Goal: Transaction & Acquisition: Book appointment/travel/reservation

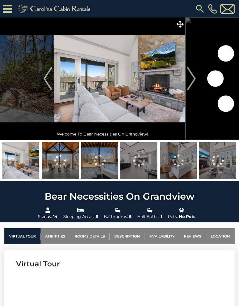
click at [195, 76] on img "Next" at bounding box center [191, 78] width 9 height 23
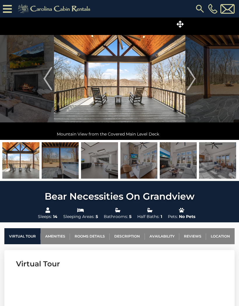
click at [193, 78] on img "Next" at bounding box center [191, 78] width 9 height 23
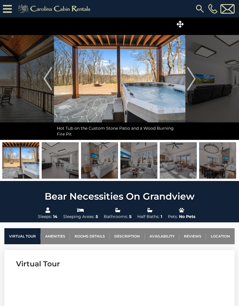
click at [194, 78] on img "Next" at bounding box center [191, 78] width 9 height 23
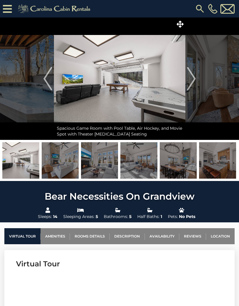
click at [196, 76] on button "Next" at bounding box center [191, 78] width 12 height 122
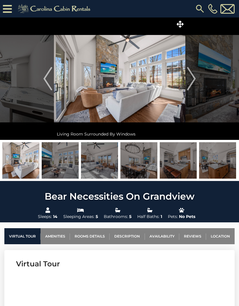
click at [194, 78] on img "Next" at bounding box center [191, 78] width 9 height 23
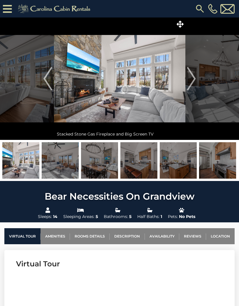
click at [192, 75] on img "Next" at bounding box center [191, 78] width 9 height 23
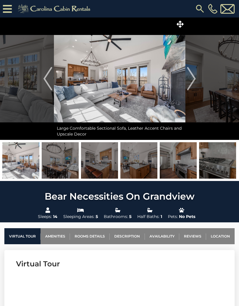
click at [191, 78] on img "Next" at bounding box center [191, 78] width 9 height 23
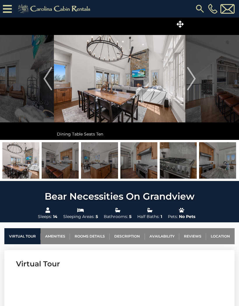
click at [193, 78] on img "Next" at bounding box center [191, 78] width 9 height 23
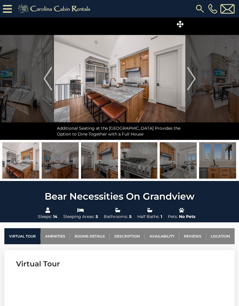
click at [192, 78] on img "Next" at bounding box center [191, 78] width 9 height 23
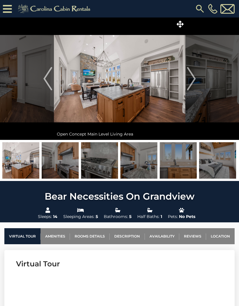
click at [194, 78] on img "Next" at bounding box center [191, 78] width 9 height 23
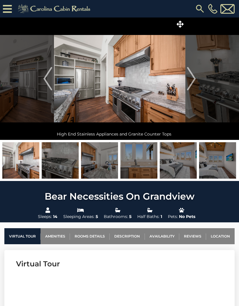
click at [193, 79] on img "Next" at bounding box center [191, 78] width 9 height 23
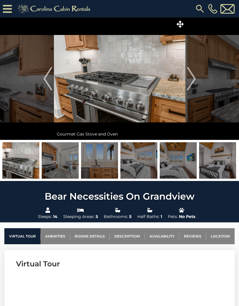
click at [193, 78] on img "Next" at bounding box center [191, 78] width 9 height 23
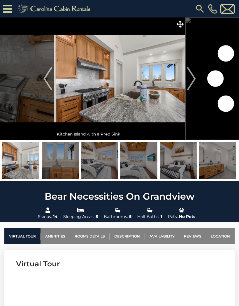
click at [194, 77] on img "Next" at bounding box center [191, 78] width 9 height 23
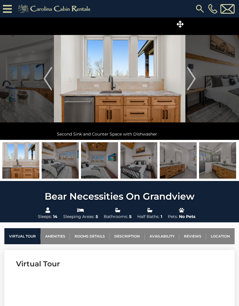
click at [194, 77] on img "Next" at bounding box center [191, 78] width 9 height 23
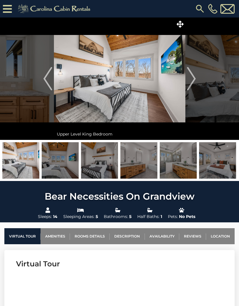
click at [194, 78] on img "Next" at bounding box center [191, 78] width 9 height 23
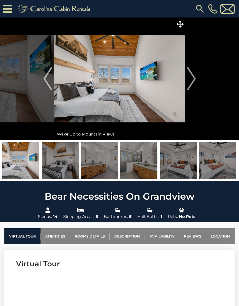
click at [196, 77] on img "Next" at bounding box center [191, 78] width 9 height 23
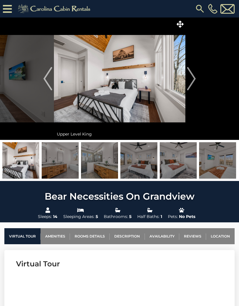
click at [196, 77] on img "Next" at bounding box center [191, 78] width 9 height 23
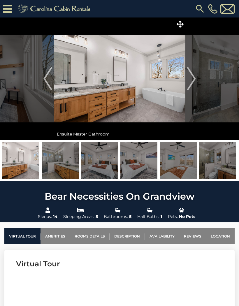
click at [195, 79] on img "Next" at bounding box center [191, 78] width 9 height 23
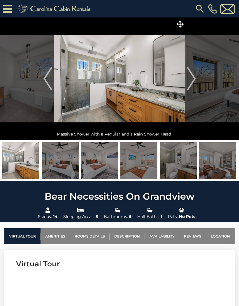
click at [194, 79] on img "Next" at bounding box center [191, 78] width 9 height 23
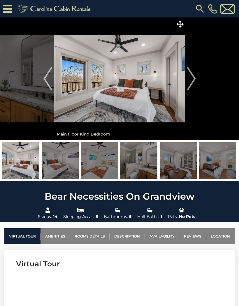
click at [194, 79] on img "Next" at bounding box center [191, 78] width 9 height 23
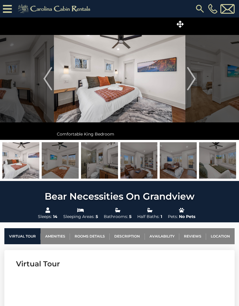
click at [194, 78] on img "Next" at bounding box center [191, 78] width 9 height 23
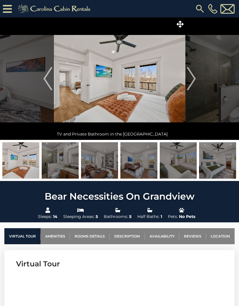
click at [193, 77] on img "Next" at bounding box center [191, 78] width 9 height 23
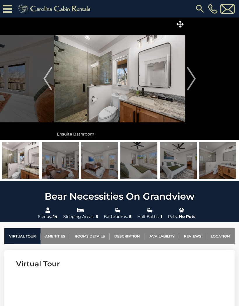
click at [193, 78] on img "Next" at bounding box center [191, 78] width 9 height 23
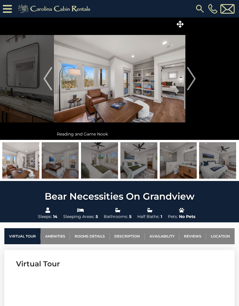
click at [194, 77] on img "Next" at bounding box center [191, 78] width 9 height 23
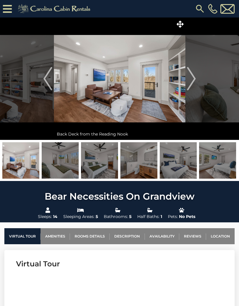
click at [193, 79] on img "Next" at bounding box center [191, 78] width 9 height 23
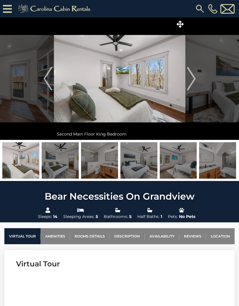
click at [194, 80] on img "Next" at bounding box center [191, 78] width 9 height 23
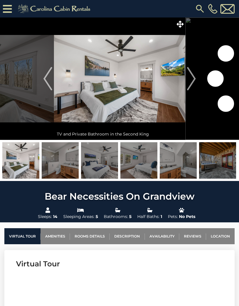
click at [194, 80] on img "Next" at bounding box center [191, 78] width 9 height 23
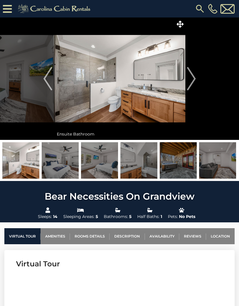
click at [194, 80] on img "Next" at bounding box center [191, 78] width 9 height 23
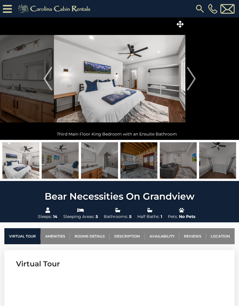
click at [194, 80] on img "Next" at bounding box center [191, 78] width 9 height 23
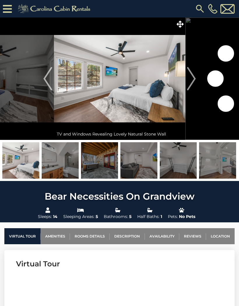
click at [194, 81] on img "Next" at bounding box center [191, 78] width 9 height 23
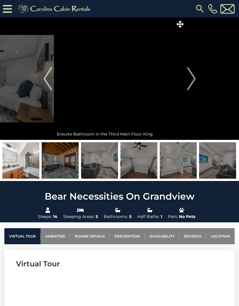
click at [194, 81] on img "Next" at bounding box center [191, 78] width 9 height 23
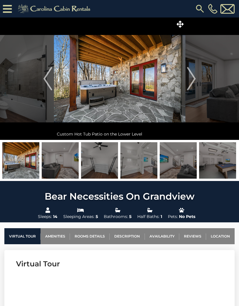
click at [194, 80] on img "Next" at bounding box center [191, 78] width 9 height 23
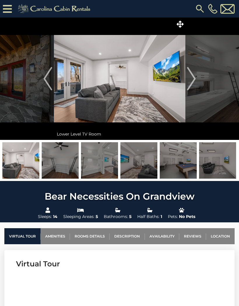
click at [194, 80] on img "Next" at bounding box center [191, 78] width 9 height 23
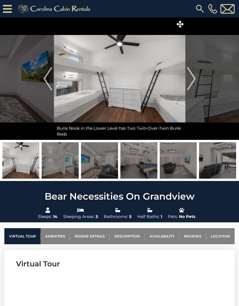
click at [194, 81] on img "Next" at bounding box center [191, 78] width 9 height 23
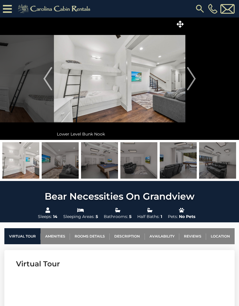
click at [194, 81] on img "Next" at bounding box center [191, 78] width 9 height 23
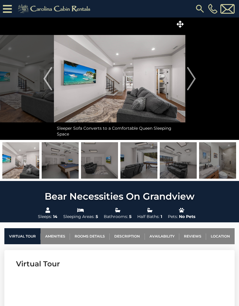
click at [194, 81] on img "Next" at bounding box center [191, 78] width 9 height 23
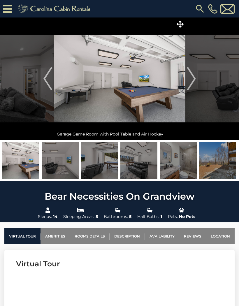
click at [194, 82] on img "Next" at bounding box center [191, 78] width 9 height 23
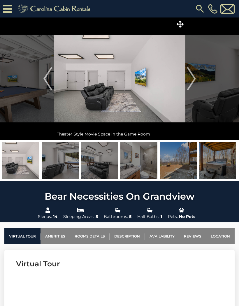
click at [194, 81] on img "Next" at bounding box center [191, 78] width 9 height 23
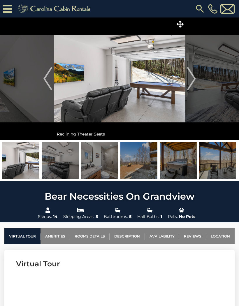
click at [193, 81] on img "Next" at bounding box center [191, 78] width 9 height 23
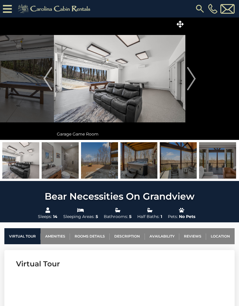
click at [194, 79] on img "Next" at bounding box center [191, 78] width 9 height 23
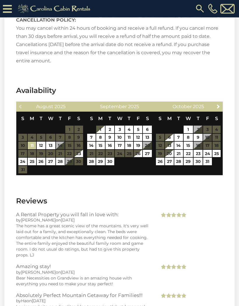
scroll to position [1228, 0]
click at [219, 104] on span "Next" at bounding box center [218, 106] width 5 height 5
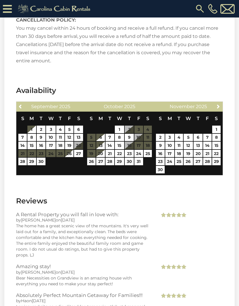
click at [218, 104] on span "Next" at bounding box center [218, 106] width 5 height 5
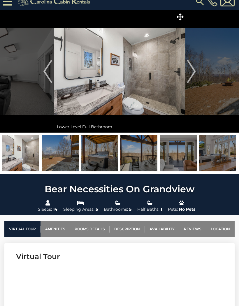
scroll to position [0, 0]
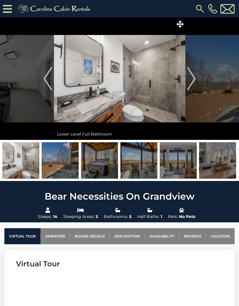
click at [220, 238] on link "Location" at bounding box center [220, 236] width 29 height 16
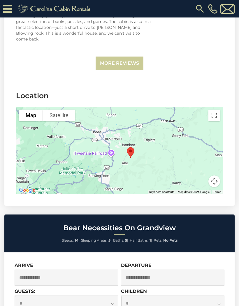
scroll to position [1747, 0]
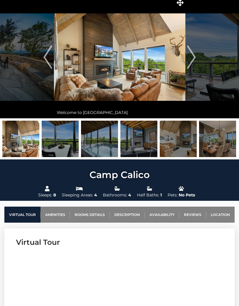
click at [216, 215] on link "Location" at bounding box center [220, 215] width 29 height 16
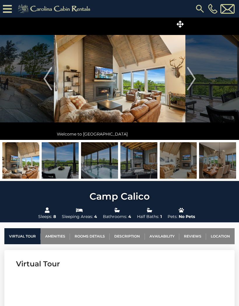
click at [21, 164] on img at bounding box center [20, 160] width 37 height 36
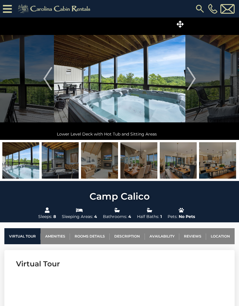
click at [56, 163] on img at bounding box center [60, 160] width 37 height 36
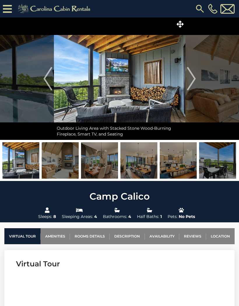
click at [86, 166] on img at bounding box center [99, 160] width 37 height 36
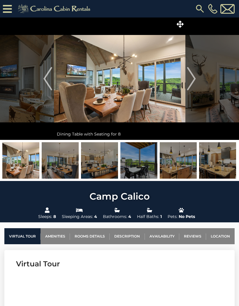
click at [87, 166] on img at bounding box center [99, 160] width 37 height 36
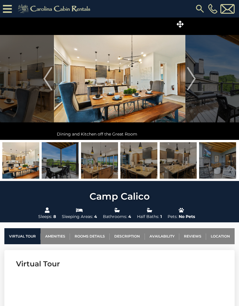
click at [98, 167] on img at bounding box center [99, 160] width 37 height 36
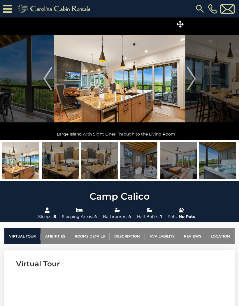
click at [91, 167] on img at bounding box center [99, 160] width 37 height 36
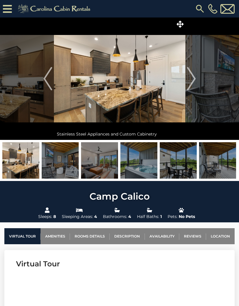
click at [96, 168] on img at bounding box center [99, 160] width 37 height 36
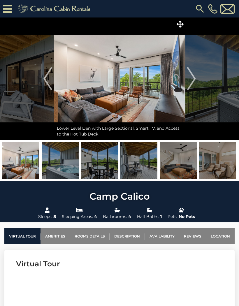
click at [102, 166] on img at bounding box center [99, 160] width 37 height 36
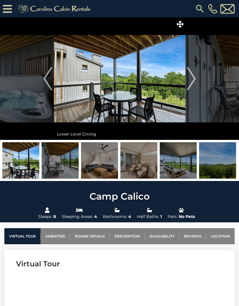
click at [115, 171] on img at bounding box center [99, 160] width 37 height 36
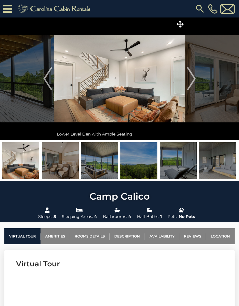
click at [96, 165] on img at bounding box center [99, 160] width 37 height 36
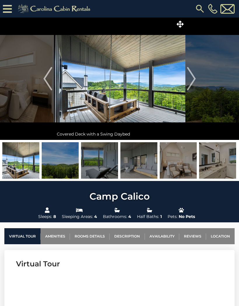
click at [99, 164] on img at bounding box center [99, 160] width 37 height 36
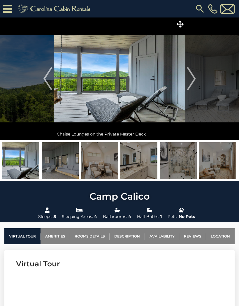
click at [104, 166] on img at bounding box center [99, 160] width 37 height 36
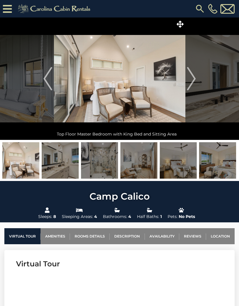
click at [104, 166] on img at bounding box center [99, 160] width 37 height 36
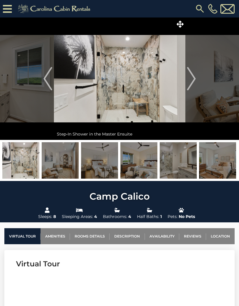
click at [102, 165] on img at bounding box center [99, 160] width 37 height 36
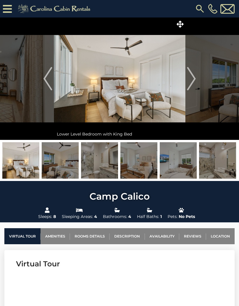
click at [108, 169] on img at bounding box center [99, 160] width 37 height 36
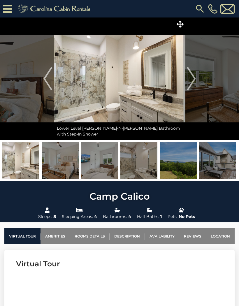
click at [111, 167] on img at bounding box center [99, 160] width 37 height 36
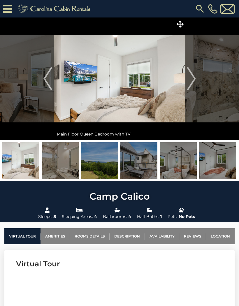
click at [105, 166] on img at bounding box center [99, 160] width 37 height 36
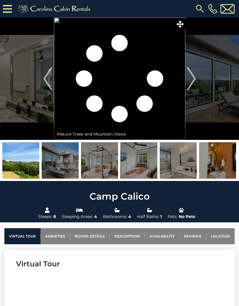
click at [109, 167] on img at bounding box center [99, 160] width 37 height 36
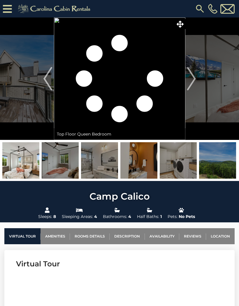
click at [99, 170] on img at bounding box center [99, 160] width 37 height 36
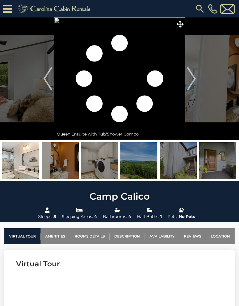
click at [115, 167] on img at bounding box center [99, 160] width 37 height 36
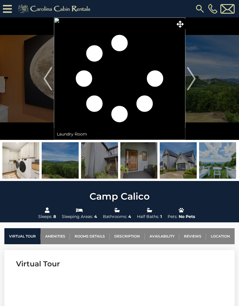
click at [57, 164] on img at bounding box center [60, 160] width 37 height 36
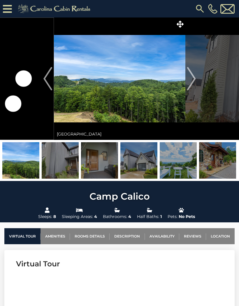
click at [64, 167] on img at bounding box center [60, 160] width 37 height 36
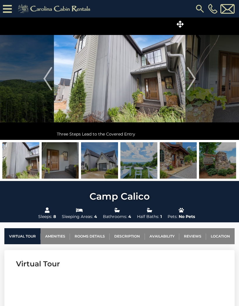
click at [58, 173] on img at bounding box center [60, 160] width 37 height 36
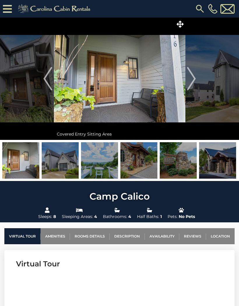
click at [59, 168] on img at bounding box center [60, 160] width 37 height 36
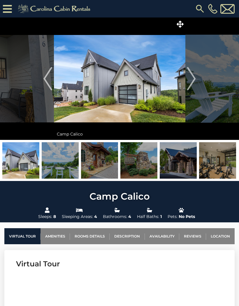
click at [90, 163] on img at bounding box center [99, 160] width 37 height 36
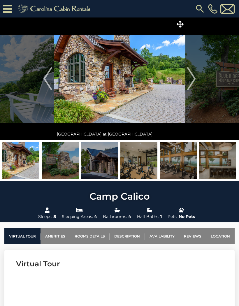
click at [56, 169] on img at bounding box center [60, 160] width 37 height 36
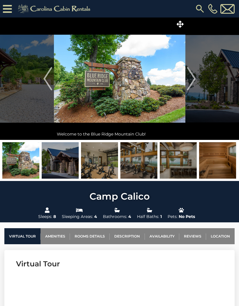
click at [91, 165] on img at bounding box center [99, 160] width 37 height 36
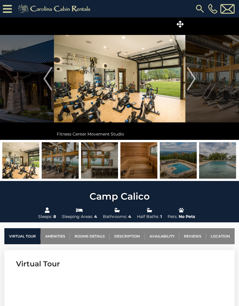
click at [94, 164] on img at bounding box center [99, 160] width 37 height 36
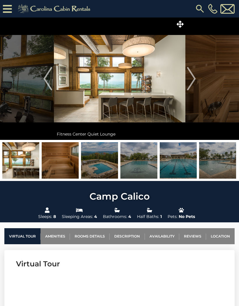
click at [105, 168] on img at bounding box center [99, 160] width 37 height 36
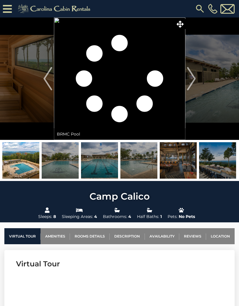
click at [97, 163] on img at bounding box center [99, 160] width 37 height 36
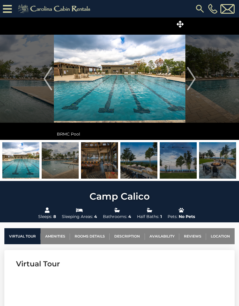
click at [99, 165] on img at bounding box center [99, 160] width 37 height 36
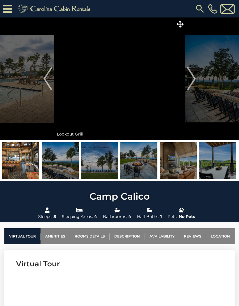
click at [128, 165] on img at bounding box center [138, 160] width 37 height 36
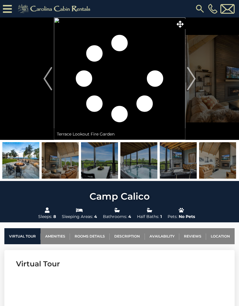
click at [135, 169] on img at bounding box center [138, 160] width 37 height 36
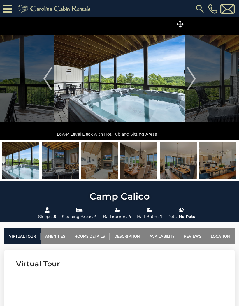
click at [130, 166] on img at bounding box center [138, 160] width 37 height 36
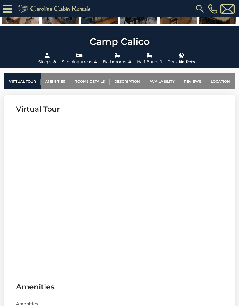
scroll to position [171, 0]
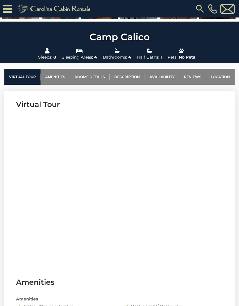
click at [53, 84] on link "Amenities" at bounding box center [55, 77] width 29 height 16
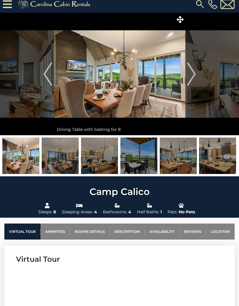
scroll to position [0, 0]
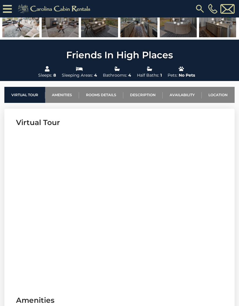
click at [216, 95] on link "Location" at bounding box center [218, 95] width 33 height 16
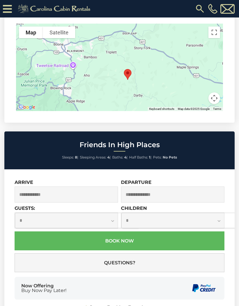
scroll to position [1540, 0]
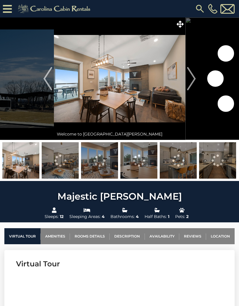
click at [56, 171] on img at bounding box center [60, 160] width 37 height 36
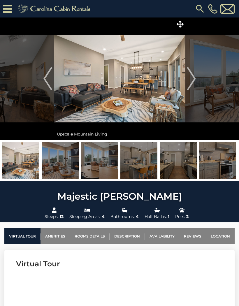
click at [98, 164] on img at bounding box center [99, 160] width 37 height 36
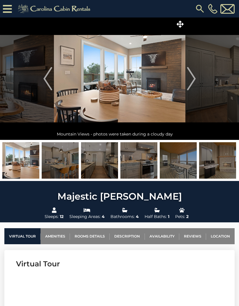
click at [96, 165] on img at bounding box center [99, 160] width 37 height 36
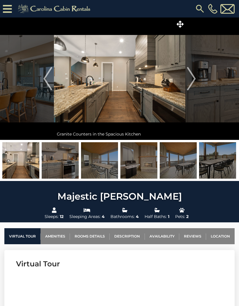
click at [98, 167] on img at bounding box center [99, 160] width 37 height 36
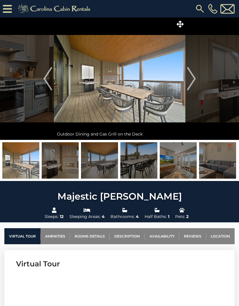
click at [100, 166] on img at bounding box center [99, 160] width 37 height 36
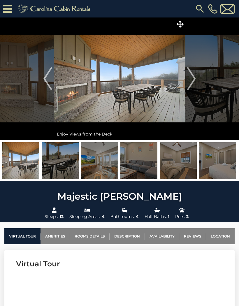
click at [96, 168] on img at bounding box center [99, 160] width 37 height 36
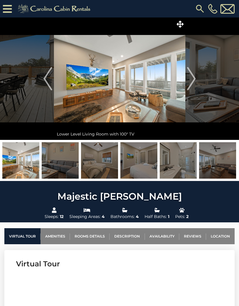
click at [98, 166] on img at bounding box center [99, 160] width 37 height 36
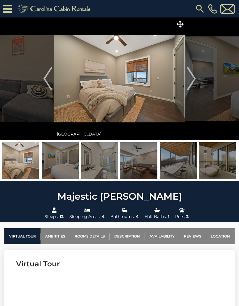
click at [137, 160] on img at bounding box center [138, 160] width 37 height 36
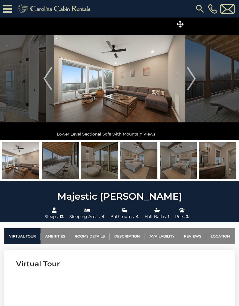
click at [194, 80] on img "Next" at bounding box center [191, 78] width 9 height 23
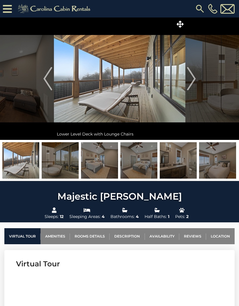
click at [196, 80] on img "Next" at bounding box center [191, 78] width 9 height 23
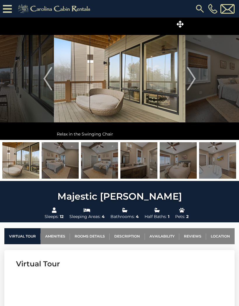
click at [194, 82] on img "Next" at bounding box center [191, 78] width 9 height 23
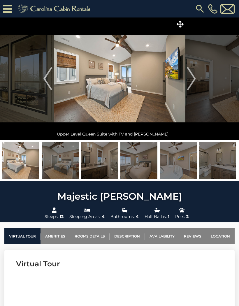
click at [195, 82] on img "Next" at bounding box center [191, 78] width 9 height 23
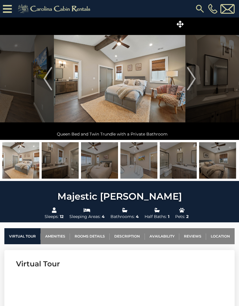
click at [197, 79] on button "Next" at bounding box center [191, 78] width 12 height 122
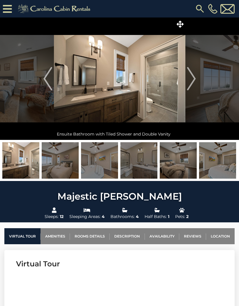
click at [196, 80] on button "Next" at bounding box center [191, 78] width 12 height 122
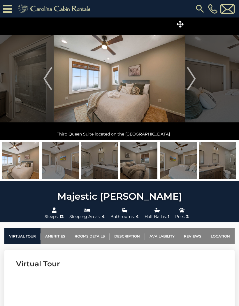
click at [196, 80] on button "Next" at bounding box center [191, 78] width 12 height 122
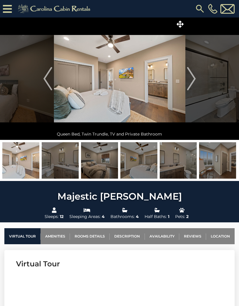
click at [196, 81] on img "Next" at bounding box center [191, 78] width 9 height 23
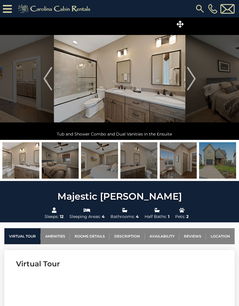
click at [196, 81] on img "Next" at bounding box center [191, 78] width 9 height 23
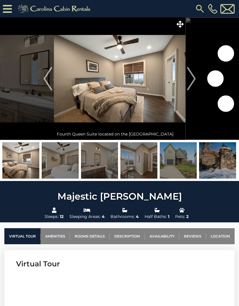
click at [195, 81] on img "Next" at bounding box center [191, 78] width 9 height 23
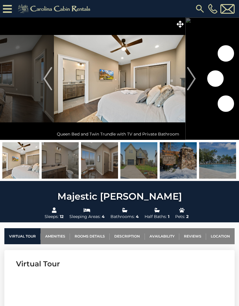
click at [196, 81] on img "Next" at bounding box center [191, 78] width 9 height 23
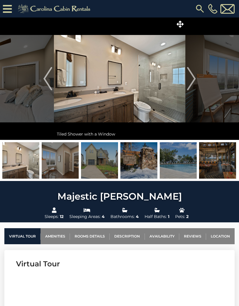
click at [196, 80] on img "Next" at bounding box center [191, 78] width 9 height 23
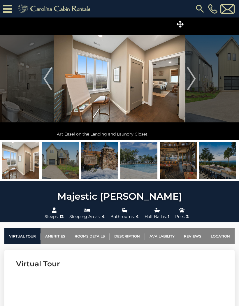
click at [196, 80] on button "Next" at bounding box center [191, 78] width 12 height 122
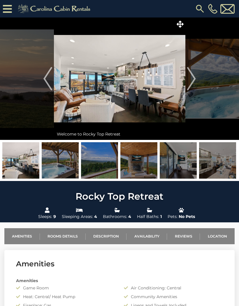
click at [208, 234] on link "Location" at bounding box center [217, 236] width 35 height 16
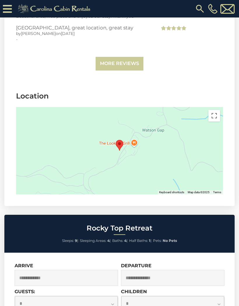
scroll to position [1802, 0]
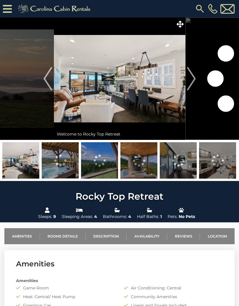
click at [206, 236] on link "Location" at bounding box center [217, 236] width 35 height 16
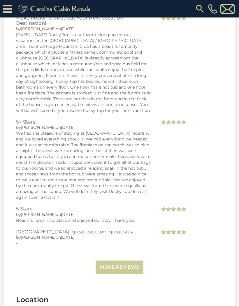
scroll to position [1893, 0]
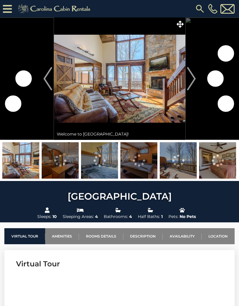
click at [55, 170] on img at bounding box center [60, 160] width 37 height 36
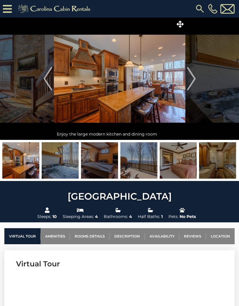
click at [99, 162] on img at bounding box center [99, 160] width 37 height 36
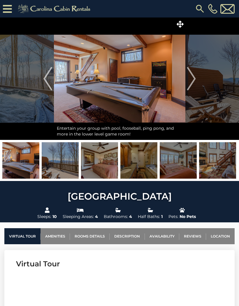
click at [132, 163] on img at bounding box center [138, 160] width 37 height 36
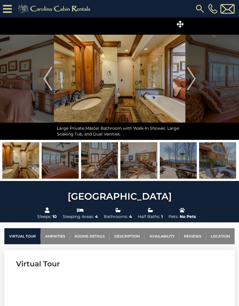
click at [178, 26] on icon at bounding box center [180, 24] width 7 height 7
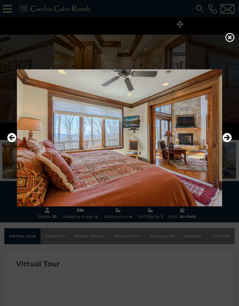
click at [231, 142] on icon "Next" at bounding box center [226, 137] width 9 height 9
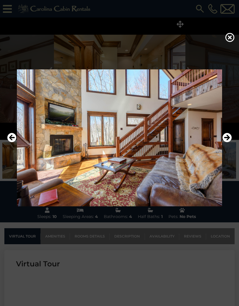
click at [227, 142] on icon "Next" at bounding box center [226, 137] width 9 height 9
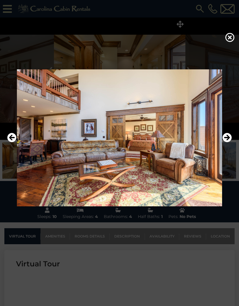
click at [226, 142] on icon "Next" at bounding box center [226, 137] width 9 height 9
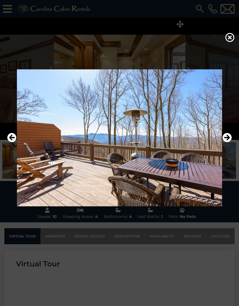
click at [226, 142] on icon "Next" at bounding box center [226, 137] width 9 height 9
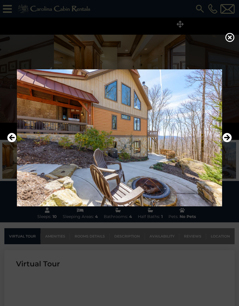
click at [226, 142] on icon "Next" at bounding box center [226, 137] width 9 height 9
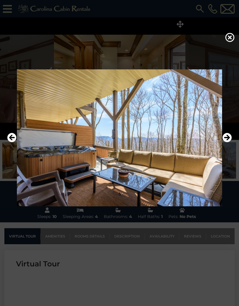
click at [227, 142] on icon "Next" at bounding box center [226, 137] width 9 height 9
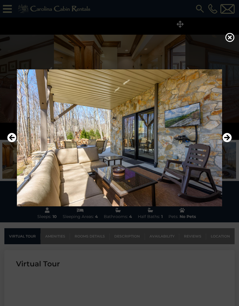
click at [227, 142] on icon "Next" at bounding box center [226, 137] width 9 height 9
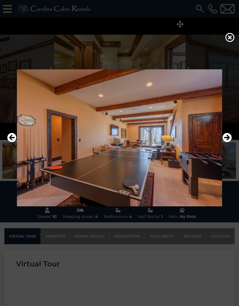
click at [226, 142] on icon "Next" at bounding box center [226, 137] width 9 height 9
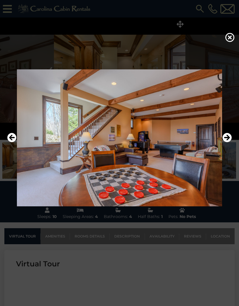
click at [227, 142] on icon "Next" at bounding box center [226, 137] width 9 height 9
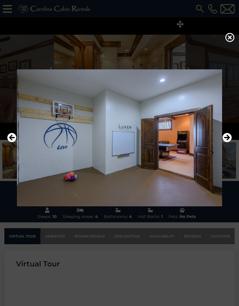
click at [226, 142] on icon "Next" at bounding box center [226, 137] width 9 height 9
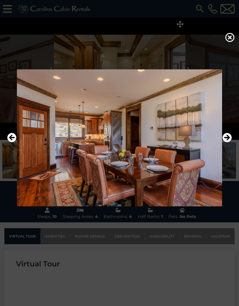
click at [226, 142] on icon "Next" at bounding box center [226, 137] width 9 height 9
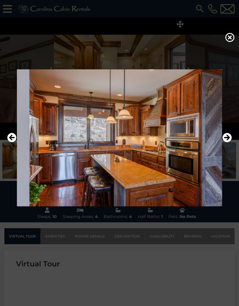
click at [226, 142] on icon "Next" at bounding box center [226, 137] width 9 height 9
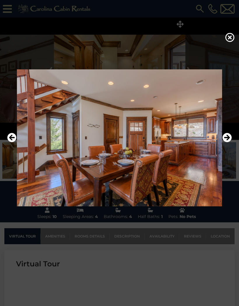
click at [226, 142] on icon "Next" at bounding box center [226, 137] width 9 height 9
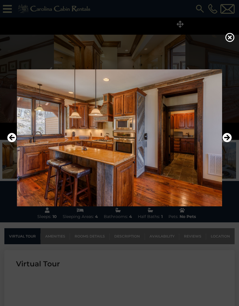
click at [228, 142] on icon "Next" at bounding box center [226, 137] width 9 height 9
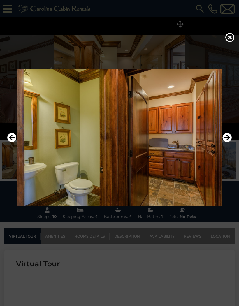
click at [229, 142] on icon "Next" at bounding box center [226, 137] width 9 height 9
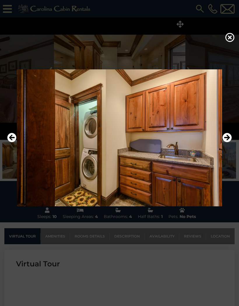
click at [228, 142] on icon "Next" at bounding box center [226, 137] width 9 height 9
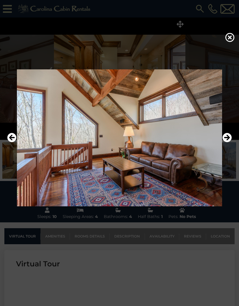
click at [227, 142] on icon "Next" at bounding box center [226, 137] width 9 height 9
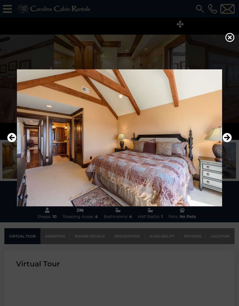
click at [228, 142] on icon "Next" at bounding box center [226, 137] width 9 height 9
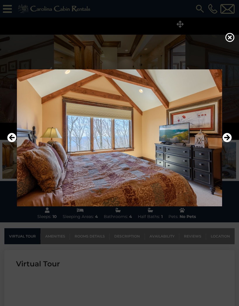
click at [228, 142] on icon "Next" at bounding box center [226, 137] width 9 height 9
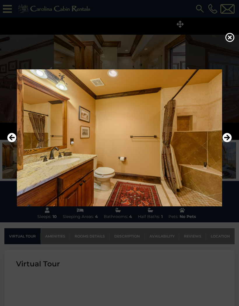
click at [228, 142] on icon "Next" at bounding box center [226, 137] width 9 height 9
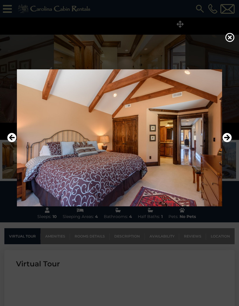
click at [227, 142] on icon "Next" at bounding box center [226, 137] width 9 height 9
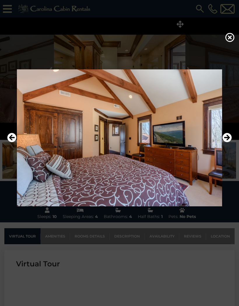
click at [227, 142] on icon "Next" at bounding box center [226, 137] width 9 height 9
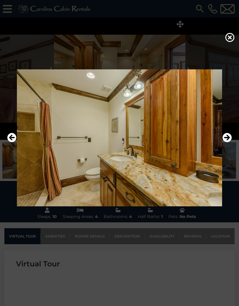
click at [229, 142] on icon "Next" at bounding box center [226, 137] width 9 height 9
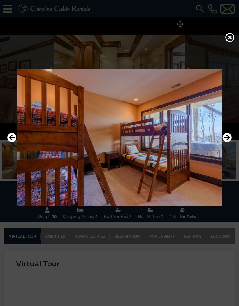
click at [228, 142] on icon "Next" at bounding box center [226, 137] width 9 height 9
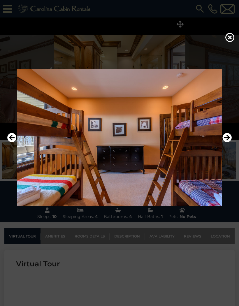
click at [228, 142] on icon "Next" at bounding box center [226, 137] width 9 height 9
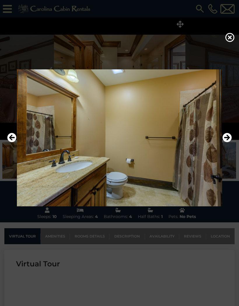
click at [228, 142] on icon "Next" at bounding box center [226, 137] width 9 height 9
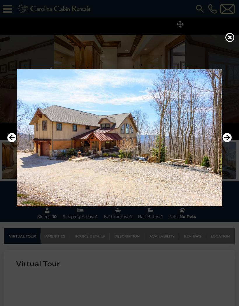
click at [228, 142] on icon "Next" at bounding box center [226, 137] width 9 height 9
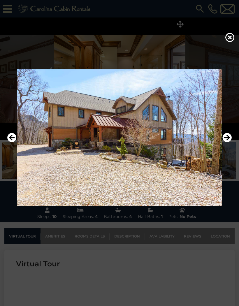
click at [228, 142] on icon "Next" at bounding box center [226, 137] width 9 height 9
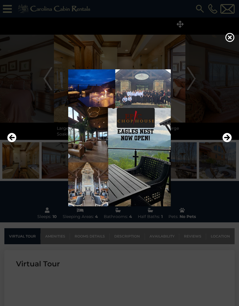
click at [230, 142] on icon "Next" at bounding box center [226, 137] width 9 height 9
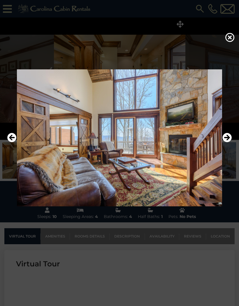
click at [226, 40] on icon at bounding box center [229, 37] width 9 height 9
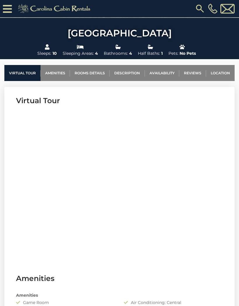
click at [166, 70] on link "Availability" at bounding box center [162, 73] width 34 height 16
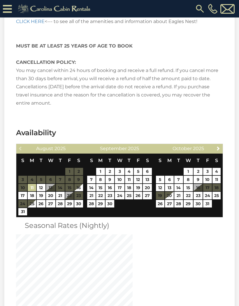
scroll to position [1711, 0]
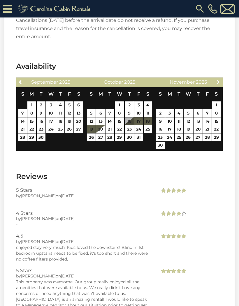
click at [221, 78] on link "Next" at bounding box center [218, 81] width 7 height 7
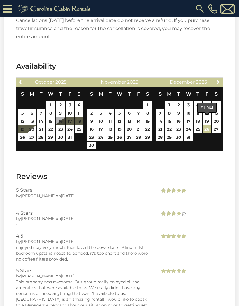
click at [204, 125] on link "26" at bounding box center [207, 129] width 8 height 8
type input "**********"
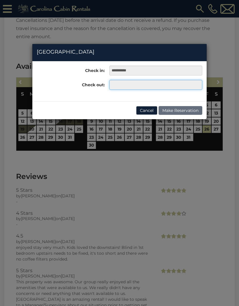
click at [119, 86] on input "text" at bounding box center [155, 85] width 93 height 10
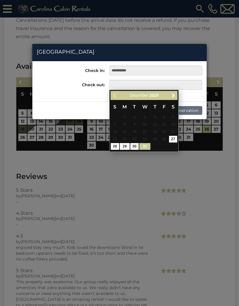
click at [143, 145] on link "31" at bounding box center [144, 146] width 11 height 7
type input "**********"
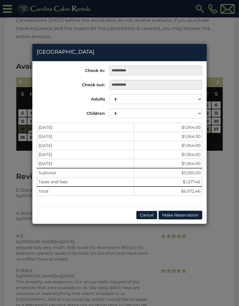
click at [143, 216] on button "Cancel" at bounding box center [146, 215] width 21 height 9
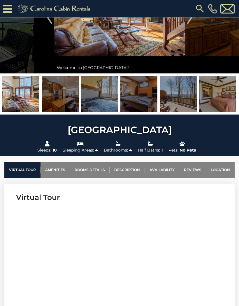
scroll to position [0, 0]
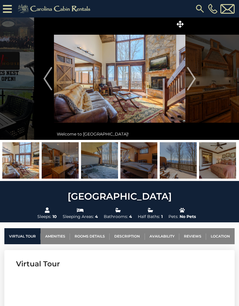
click at [221, 238] on link "Location" at bounding box center [220, 236] width 29 height 16
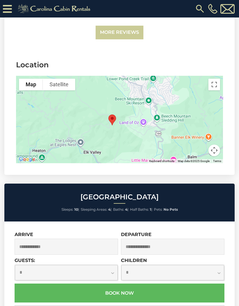
scroll to position [2033, 0]
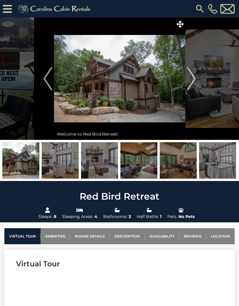
click at [221, 237] on link "Location" at bounding box center [220, 236] width 29 height 16
click at [175, 22] on span at bounding box center [180, 24] width 10 height 10
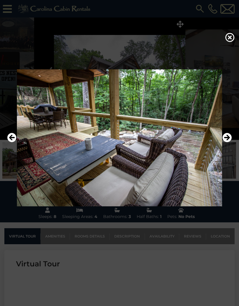
click at [226, 142] on icon "Next" at bounding box center [226, 137] width 9 height 9
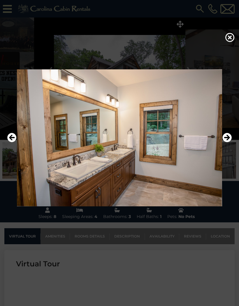
click at [229, 142] on icon "Next" at bounding box center [226, 137] width 9 height 9
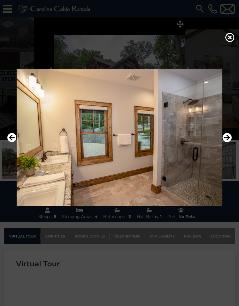
click at [229, 142] on icon "Next" at bounding box center [226, 137] width 9 height 9
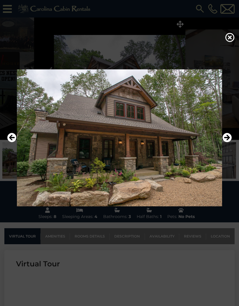
click at [229, 142] on icon "Next" at bounding box center [226, 137] width 9 height 9
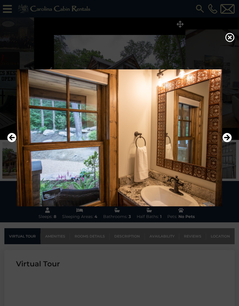
click at [229, 142] on icon "Next" at bounding box center [226, 137] width 9 height 9
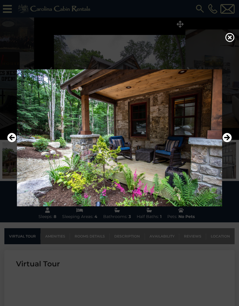
click at [229, 142] on icon "Next" at bounding box center [226, 137] width 9 height 9
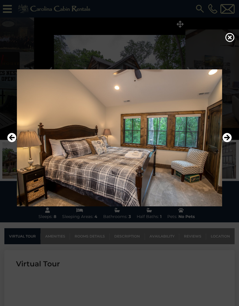
click at [229, 142] on icon "Next" at bounding box center [226, 137] width 9 height 9
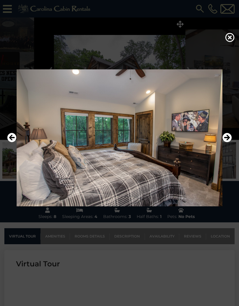
click at [229, 142] on icon "Next" at bounding box center [226, 137] width 9 height 9
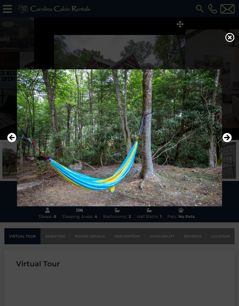
click at [229, 142] on icon "Next" at bounding box center [226, 137] width 9 height 9
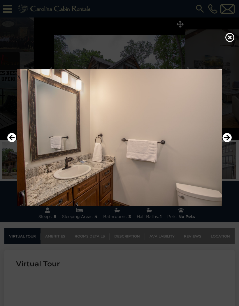
click at [228, 142] on icon "Next" at bounding box center [226, 137] width 9 height 9
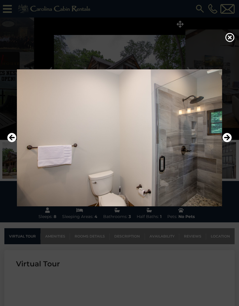
click at [229, 142] on icon "Next" at bounding box center [226, 137] width 9 height 9
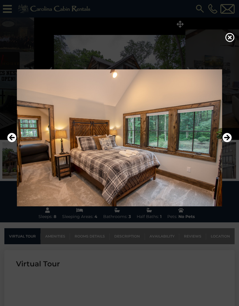
click at [229, 142] on icon "Next" at bounding box center [226, 137] width 9 height 9
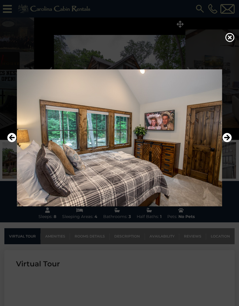
click at [229, 142] on icon "Next" at bounding box center [226, 137] width 9 height 9
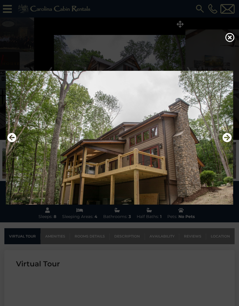
click at [229, 142] on icon "Next" at bounding box center [226, 137] width 9 height 9
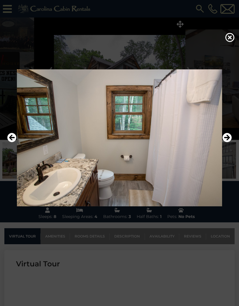
click at [229, 142] on icon "Next" at bounding box center [226, 137] width 9 height 9
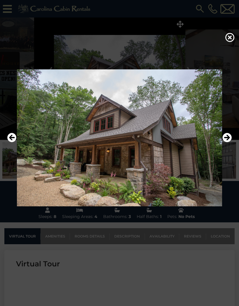
click at [229, 142] on icon "Next" at bounding box center [226, 137] width 9 height 9
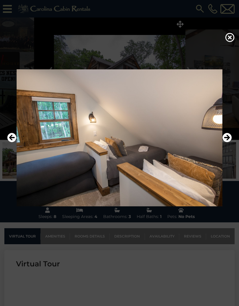
click at [228, 142] on icon "Next" at bounding box center [226, 137] width 9 height 9
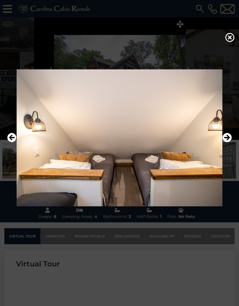
click at [229, 142] on icon "Next" at bounding box center [226, 137] width 9 height 9
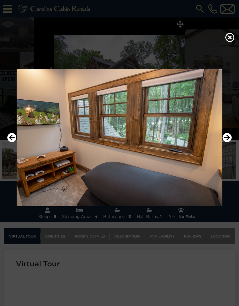
click at [230, 142] on icon "Next" at bounding box center [226, 137] width 9 height 9
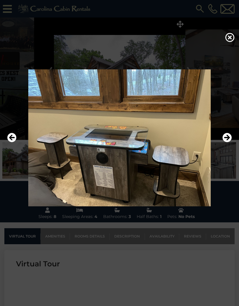
click at [229, 142] on icon "Next" at bounding box center [226, 137] width 9 height 9
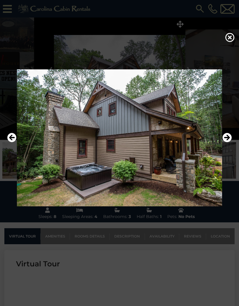
click at [229, 142] on icon "Next" at bounding box center [226, 137] width 9 height 9
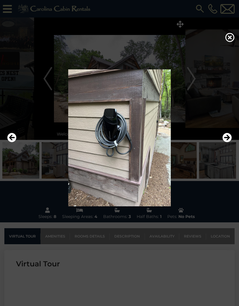
click at [228, 142] on icon "Next" at bounding box center [226, 137] width 9 height 9
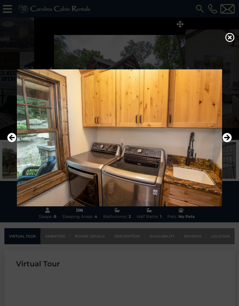
click at [230, 142] on icon "Next" at bounding box center [226, 137] width 9 height 9
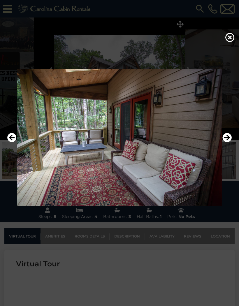
click at [230, 142] on icon "Next" at bounding box center [226, 137] width 9 height 9
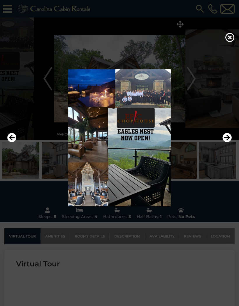
click at [231, 142] on icon "Next" at bounding box center [226, 137] width 9 height 9
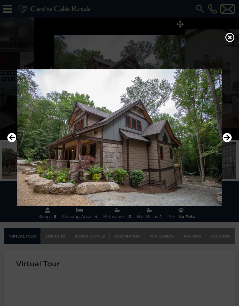
click at [229, 42] on icon at bounding box center [229, 37] width 9 height 9
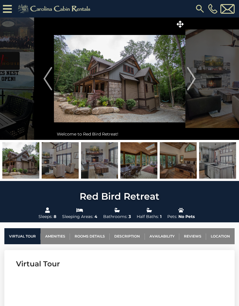
click at [215, 235] on link "Location" at bounding box center [220, 236] width 29 height 16
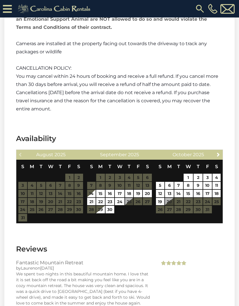
scroll to position [1613, 0]
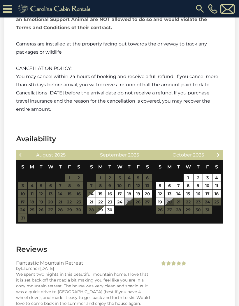
click at [218, 152] on span "Next" at bounding box center [218, 154] width 5 height 5
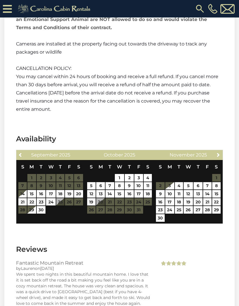
click at [216, 151] on link "Next" at bounding box center [218, 154] width 7 height 7
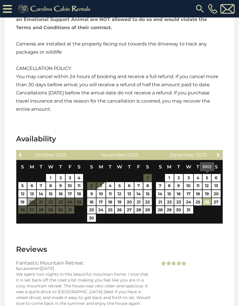
click at [207, 198] on link "26" at bounding box center [207, 202] width 8 height 8
type input "**********"
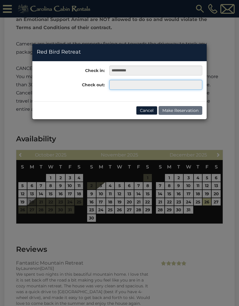
click at [115, 86] on input "text" at bounding box center [155, 85] width 93 height 10
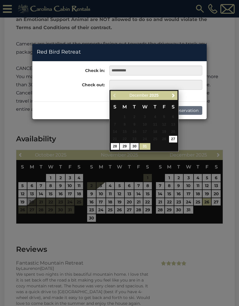
click at [143, 143] on link "31" at bounding box center [144, 146] width 11 height 7
type input "**********"
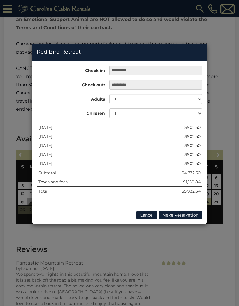
click at [10, 77] on div "**********" at bounding box center [119, 153] width 239 height 306
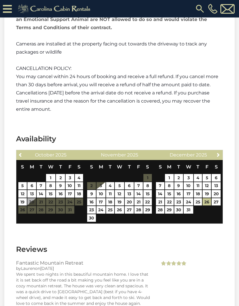
scroll to position [1638, 0]
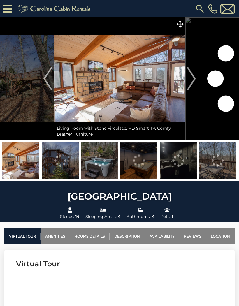
click at [96, 171] on img at bounding box center [99, 160] width 37 height 36
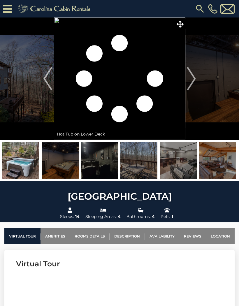
click at [91, 167] on img at bounding box center [99, 160] width 37 height 36
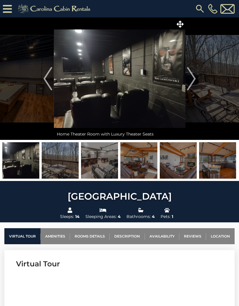
click at [129, 160] on img at bounding box center [138, 160] width 37 height 36
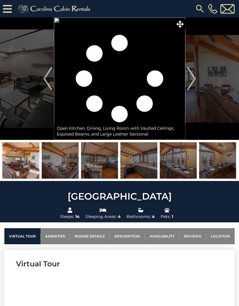
click at [182, 25] on icon at bounding box center [180, 24] width 7 height 7
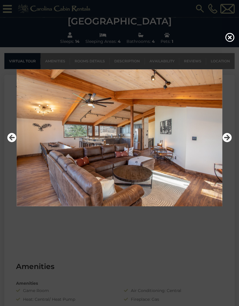
scroll to position [187, 0]
click at [11, 142] on icon "Previous" at bounding box center [11, 137] width 9 height 9
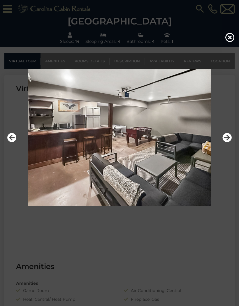
click at [12, 142] on icon "Previous" at bounding box center [11, 137] width 9 height 9
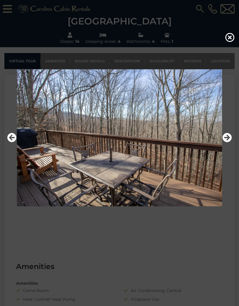
click at [12, 142] on icon "Previous" at bounding box center [11, 137] width 9 height 9
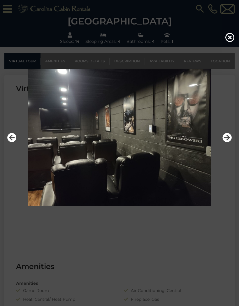
click at [13, 142] on icon "Previous" at bounding box center [11, 137] width 9 height 9
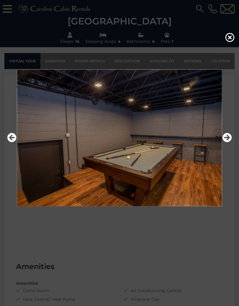
click at [12, 142] on icon "Previous" at bounding box center [11, 137] width 9 height 9
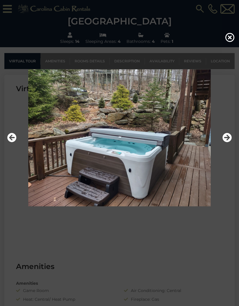
click at [12, 142] on icon "Previous" at bounding box center [11, 137] width 9 height 9
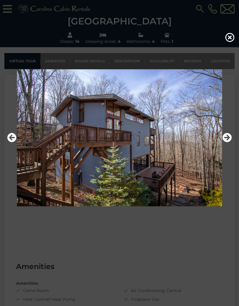
click at [12, 142] on icon "Previous" at bounding box center [11, 137] width 9 height 9
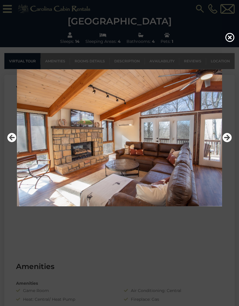
click at [11, 142] on icon "Previous" at bounding box center [11, 137] width 9 height 9
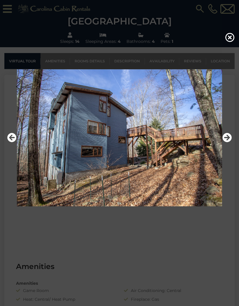
click at [10, 142] on icon "Previous" at bounding box center [11, 137] width 9 height 9
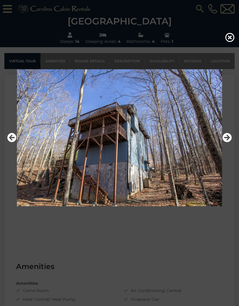
click at [10, 142] on icon "Previous" at bounding box center [11, 137] width 9 height 9
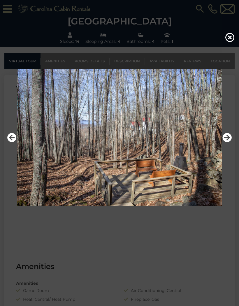
click at [11, 142] on icon "Previous" at bounding box center [11, 137] width 9 height 9
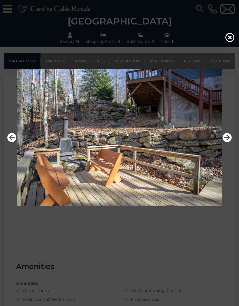
click at [11, 142] on icon "Previous" at bounding box center [11, 137] width 9 height 9
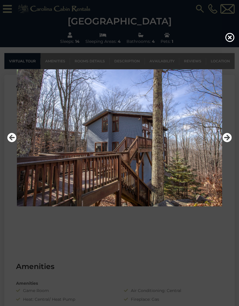
click at [11, 145] on button "Previous" at bounding box center [11, 137] width 9 height 13
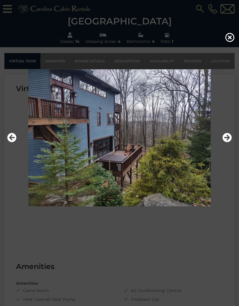
click at [12, 145] on button "Previous" at bounding box center [11, 137] width 9 height 13
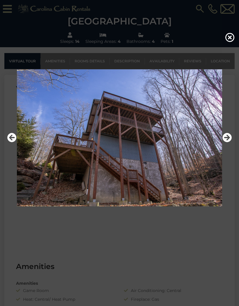
click at [12, 145] on button "Previous" at bounding box center [11, 137] width 9 height 13
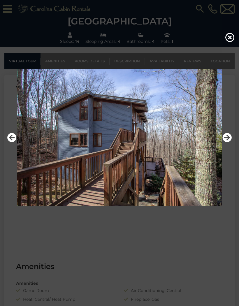
click at [11, 145] on button "Previous" at bounding box center [11, 137] width 9 height 13
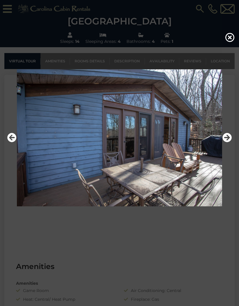
click at [11, 145] on button "Previous" at bounding box center [11, 137] width 9 height 13
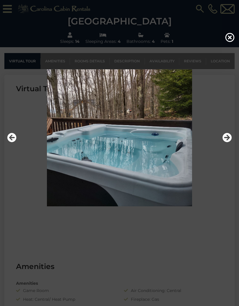
click at [11, 145] on button "Previous" at bounding box center [11, 137] width 9 height 13
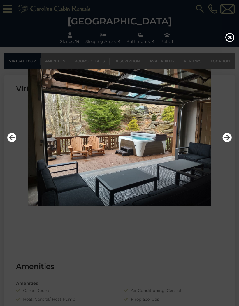
click at [11, 145] on button "Previous" at bounding box center [11, 137] width 9 height 13
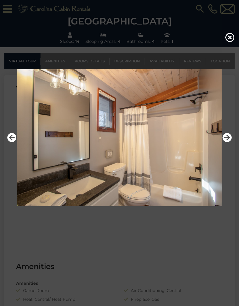
click at [11, 145] on button "Previous" at bounding box center [11, 137] width 9 height 13
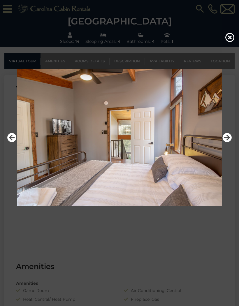
click at [12, 157] on img at bounding box center [119, 137] width 227 height 137
click at [11, 156] on img at bounding box center [119, 137] width 227 height 137
click at [12, 142] on icon "Previous" at bounding box center [11, 137] width 9 height 9
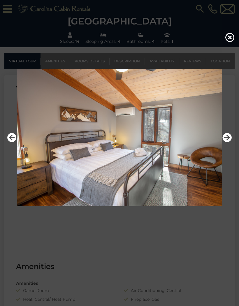
click at [11, 142] on icon "Previous" at bounding box center [11, 137] width 9 height 9
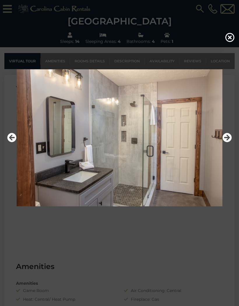
click at [12, 142] on icon "Previous" at bounding box center [11, 137] width 9 height 9
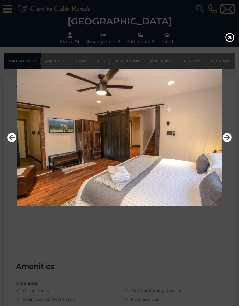
click at [11, 142] on icon "Previous" at bounding box center [11, 137] width 9 height 9
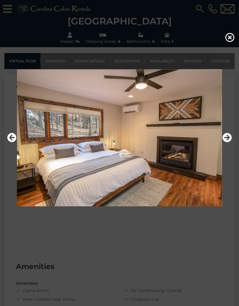
click at [12, 142] on icon "Previous" at bounding box center [11, 137] width 9 height 9
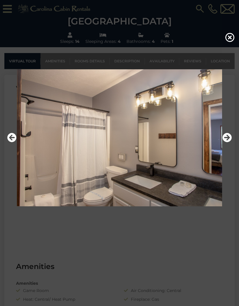
click at [13, 142] on icon "Previous" at bounding box center [11, 137] width 9 height 9
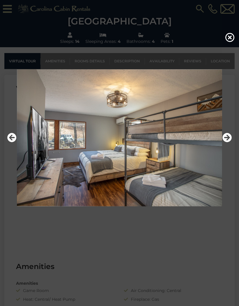
click at [14, 142] on icon "Previous" at bounding box center [11, 137] width 9 height 9
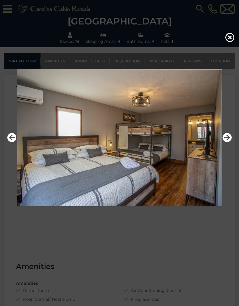
click at [13, 142] on icon "Previous" at bounding box center [11, 137] width 9 height 9
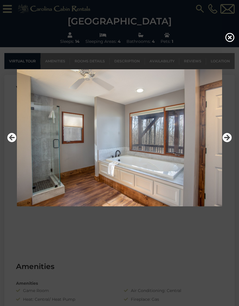
click at [13, 142] on icon "Previous" at bounding box center [11, 137] width 9 height 9
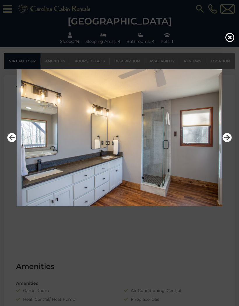
click at [13, 142] on icon "Previous" at bounding box center [11, 137] width 9 height 9
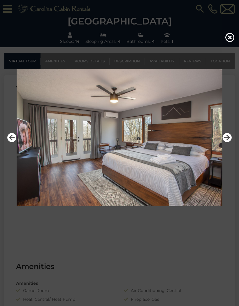
click at [14, 142] on icon "Previous" at bounding box center [11, 137] width 9 height 9
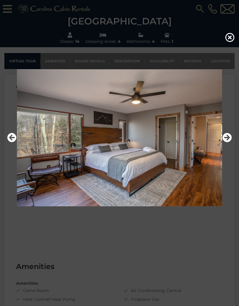
click at [14, 142] on icon "Previous" at bounding box center [11, 137] width 9 height 9
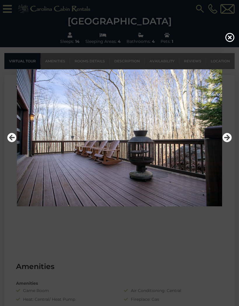
click at [13, 142] on icon "Previous" at bounding box center [11, 137] width 9 height 9
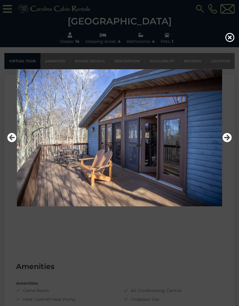
click at [14, 142] on icon "Previous" at bounding box center [11, 137] width 9 height 9
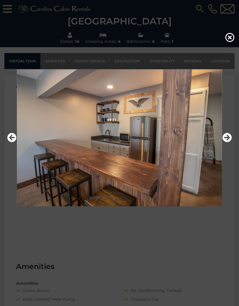
click at [14, 142] on icon "Previous" at bounding box center [11, 137] width 9 height 9
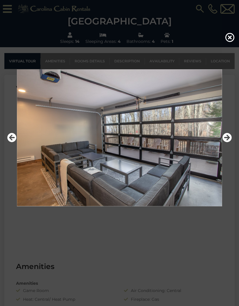
click at [14, 142] on icon "Previous" at bounding box center [11, 137] width 9 height 9
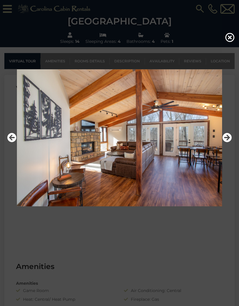
click at [229, 142] on icon "Next" at bounding box center [226, 137] width 9 height 9
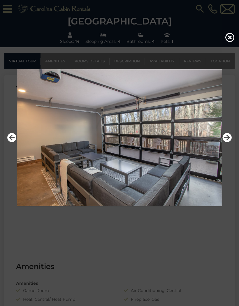
click at [15, 142] on icon "Previous" at bounding box center [11, 137] width 9 height 9
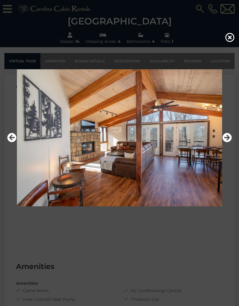
click at [15, 142] on icon "Previous" at bounding box center [11, 137] width 9 height 9
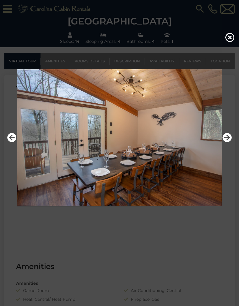
click at [15, 142] on icon "Previous" at bounding box center [11, 137] width 9 height 9
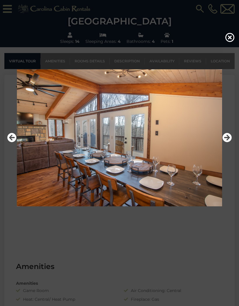
click at [14, 142] on icon "Previous" at bounding box center [11, 137] width 9 height 9
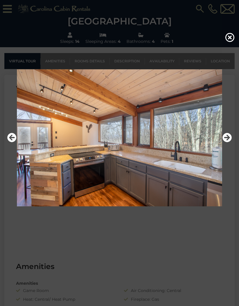
click at [15, 142] on icon "Previous" at bounding box center [11, 137] width 9 height 9
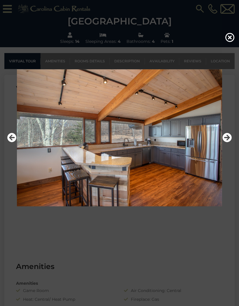
click at [230, 33] on div at bounding box center [119, 153] width 239 height 306
click at [219, 58] on div at bounding box center [119, 138] width 230 height 184
click at [232, 42] on icon at bounding box center [229, 37] width 9 height 9
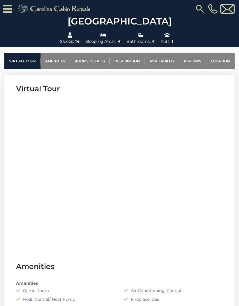
click at [222, 57] on link "Location" at bounding box center [220, 61] width 29 height 16
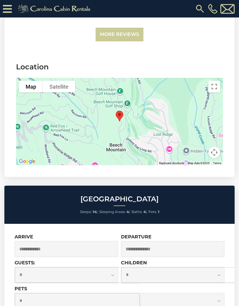
scroll to position [2701, 0]
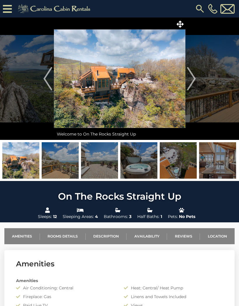
click at [182, 24] on icon at bounding box center [180, 24] width 7 height 7
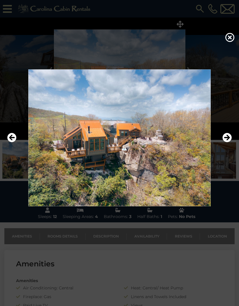
click at [229, 142] on icon "Next" at bounding box center [226, 137] width 9 height 9
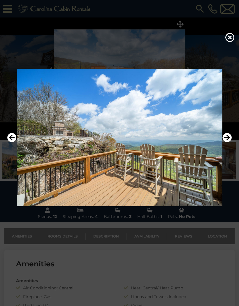
click at [229, 142] on icon "Next" at bounding box center [226, 137] width 9 height 9
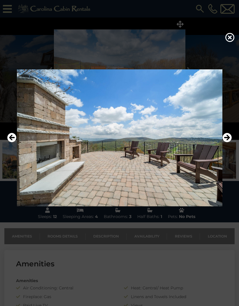
click at [229, 142] on icon "Next" at bounding box center [226, 137] width 9 height 9
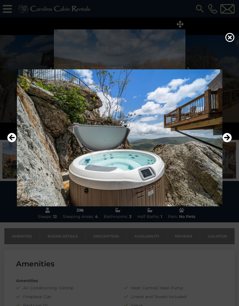
click at [229, 142] on icon "Next" at bounding box center [226, 137] width 9 height 9
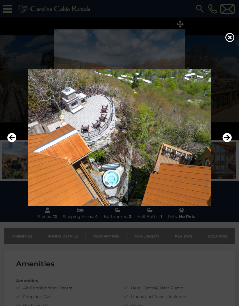
click at [229, 142] on icon "Next" at bounding box center [226, 137] width 9 height 9
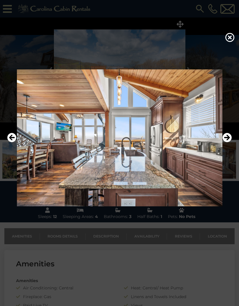
click at [228, 142] on icon "Next" at bounding box center [226, 137] width 9 height 9
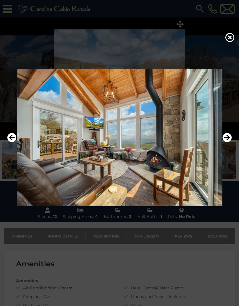
click at [13, 142] on icon "Previous" at bounding box center [11, 137] width 9 height 9
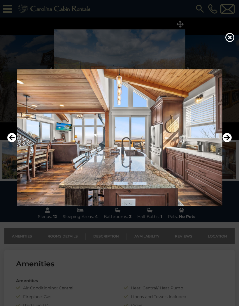
click at [230, 142] on icon "Next" at bounding box center [226, 137] width 9 height 9
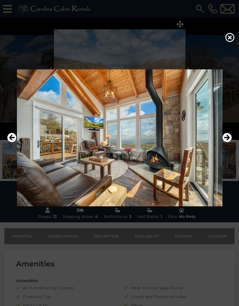
click at [230, 142] on icon "Next" at bounding box center [226, 137] width 9 height 9
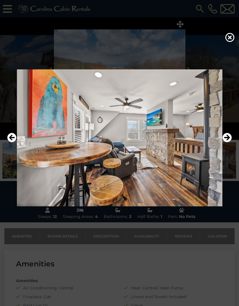
click at [229, 142] on icon "Next" at bounding box center [226, 137] width 9 height 9
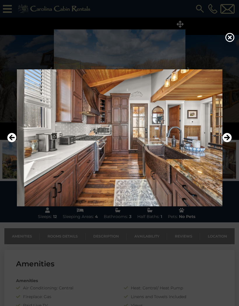
click at [229, 142] on icon "Next" at bounding box center [226, 137] width 9 height 9
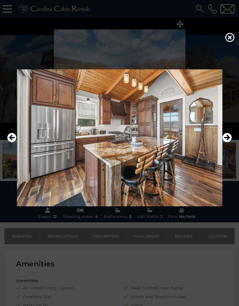
click at [229, 142] on icon "Next" at bounding box center [226, 137] width 9 height 9
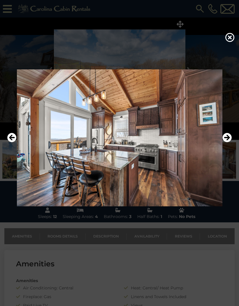
click at [229, 142] on icon "Next" at bounding box center [226, 137] width 9 height 9
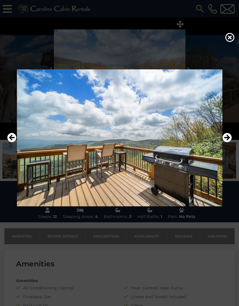
click at [229, 142] on icon "Next" at bounding box center [226, 137] width 9 height 9
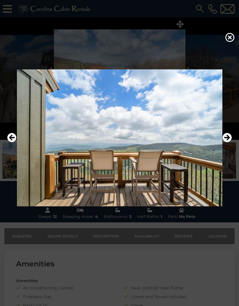
click at [229, 142] on icon "Next" at bounding box center [226, 137] width 9 height 9
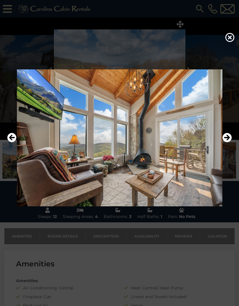
click at [229, 142] on icon "Next" at bounding box center [226, 137] width 9 height 9
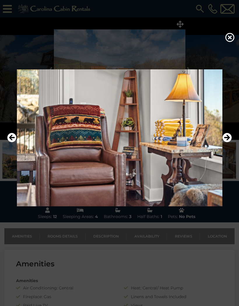
click at [229, 142] on icon "Next" at bounding box center [226, 137] width 9 height 9
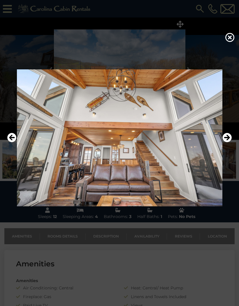
click at [229, 142] on icon "Next" at bounding box center [226, 137] width 9 height 9
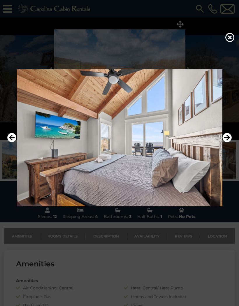
click at [229, 142] on icon "Next" at bounding box center [226, 137] width 9 height 9
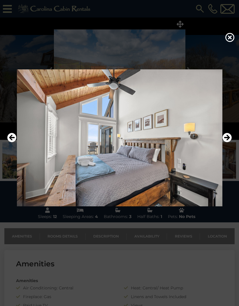
click at [230, 142] on icon "Next" at bounding box center [226, 137] width 9 height 9
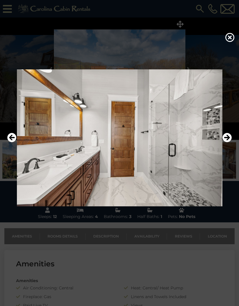
click at [230, 142] on icon "Next" at bounding box center [226, 137] width 9 height 9
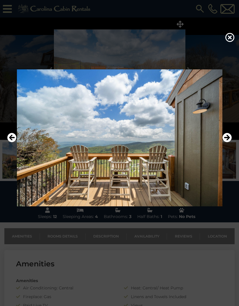
click at [230, 142] on icon "Next" at bounding box center [226, 137] width 9 height 9
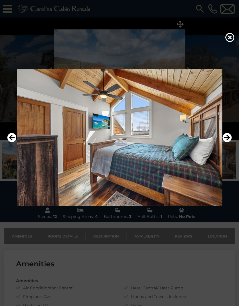
click at [230, 142] on icon "Next" at bounding box center [226, 137] width 9 height 9
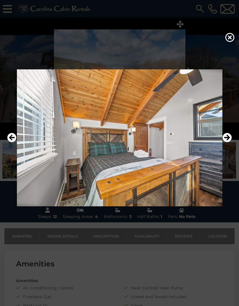
click at [231, 142] on icon "Next" at bounding box center [226, 137] width 9 height 9
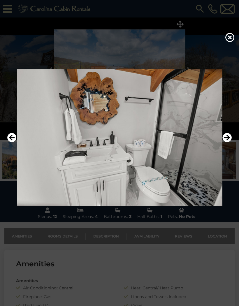
click at [231, 142] on icon "Next" at bounding box center [226, 137] width 9 height 9
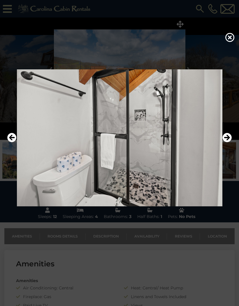
click at [231, 142] on icon "Next" at bounding box center [226, 137] width 9 height 9
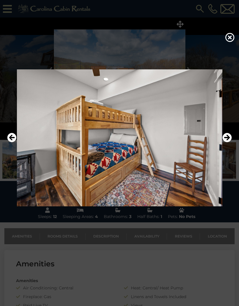
click at [231, 142] on icon "Next" at bounding box center [226, 137] width 9 height 9
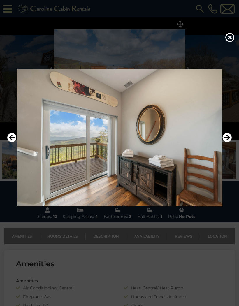
click at [231, 142] on icon "Next" at bounding box center [226, 137] width 9 height 9
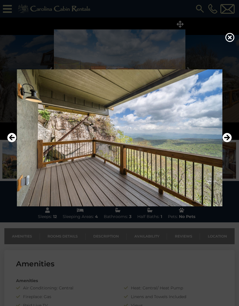
click at [231, 142] on icon "Next" at bounding box center [226, 137] width 9 height 9
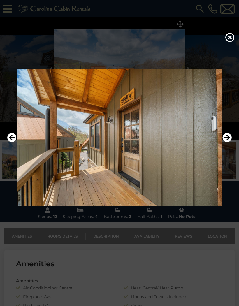
click at [230, 142] on icon "Next" at bounding box center [226, 137] width 9 height 9
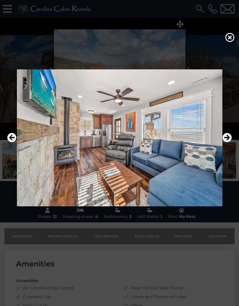
click at [230, 142] on icon "Next" at bounding box center [226, 137] width 9 height 9
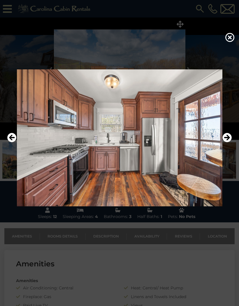
click at [230, 142] on icon "Next" at bounding box center [226, 137] width 9 height 9
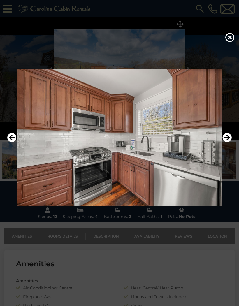
click at [231, 142] on icon "Next" at bounding box center [226, 137] width 9 height 9
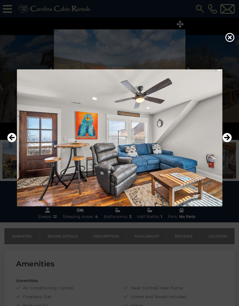
click at [231, 142] on icon "Next" at bounding box center [226, 137] width 9 height 9
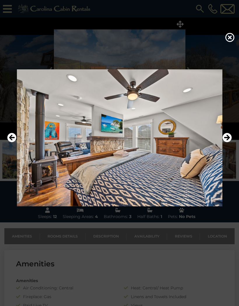
click at [230, 142] on icon "Next" at bounding box center [226, 137] width 9 height 9
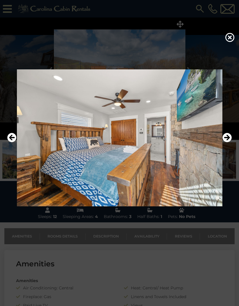
click at [229, 142] on icon "Next" at bounding box center [226, 137] width 9 height 9
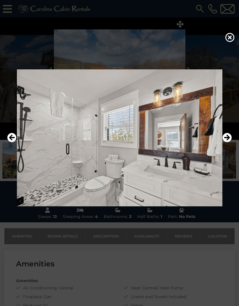
click at [230, 142] on icon "Next" at bounding box center [226, 137] width 9 height 9
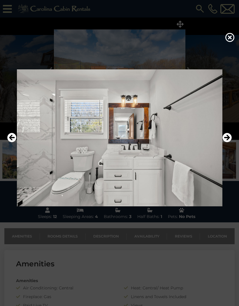
click at [230, 142] on icon "Next" at bounding box center [226, 137] width 9 height 9
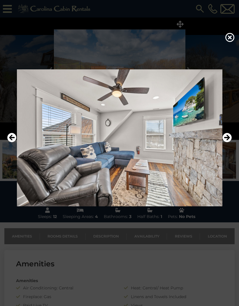
click at [230, 142] on icon "Next" at bounding box center [226, 137] width 9 height 9
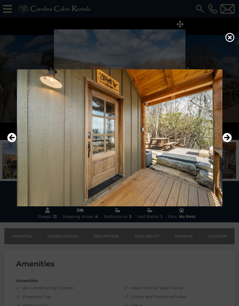
click at [229, 142] on icon "Next" at bounding box center [226, 137] width 9 height 9
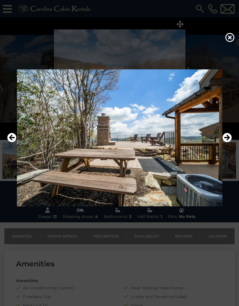
click at [229, 142] on icon "Next" at bounding box center [226, 137] width 9 height 9
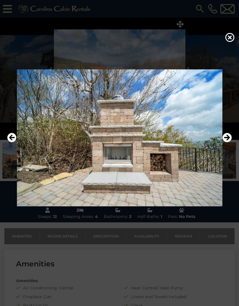
click at [230, 142] on icon "Next" at bounding box center [226, 137] width 9 height 9
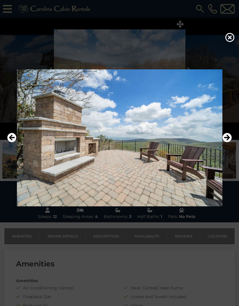
click at [229, 142] on icon "Next" at bounding box center [226, 137] width 9 height 9
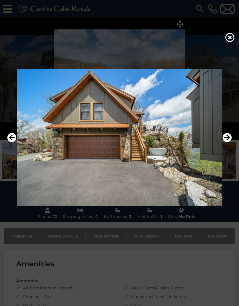
click at [229, 142] on icon "Next" at bounding box center [226, 137] width 9 height 9
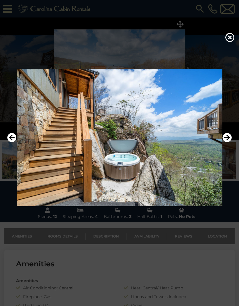
click at [229, 142] on icon "Next" at bounding box center [226, 137] width 9 height 9
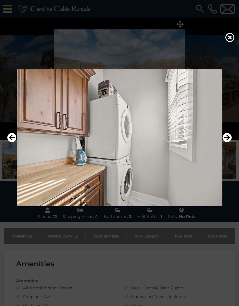
click at [229, 142] on icon "Next" at bounding box center [226, 137] width 9 height 9
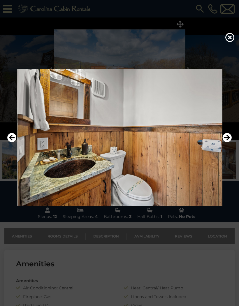
click at [230, 142] on icon "Next" at bounding box center [226, 137] width 9 height 9
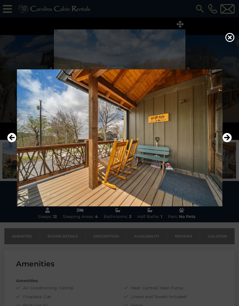
click at [229, 142] on icon "Next" at bounding box center [226, 137] width 9 height 9
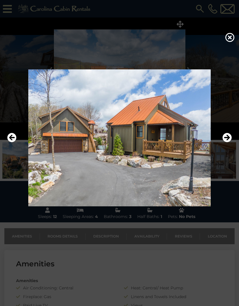
click at [229, 142] on icon "Next" at bounding box center [226, 137] width 9 height 9
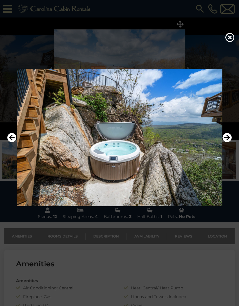
click at [229, 142] on icon "Next" at bounding box center [226, 137] width 9 height 9
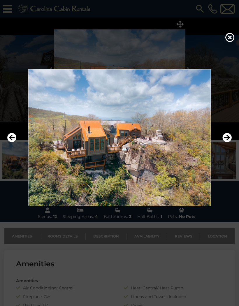
click at [229, 142] on icon "Next" at bounding box center [226, 137] width 9 height 9
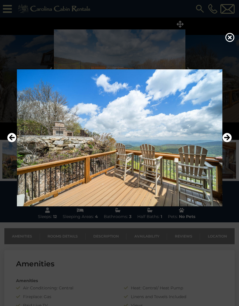
click at [228, 142] on icon "Next" at bounding box center [226, 137] width 9 height 9
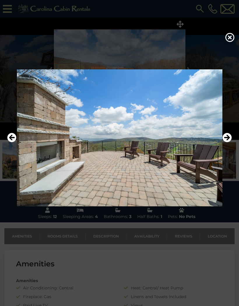
click at [228, 142] on icon "Next" at bounding box center [226, 137] width 9 height 9
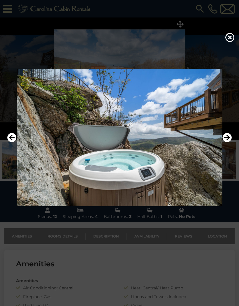
click at [228, 142] on icon "Next" at bounding box center [226, 137] width 9 height 9
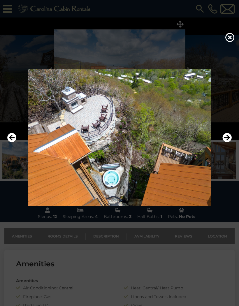
click at [228, 142] on icon "Next" at bounding box center [226, 137] width 9 height 9
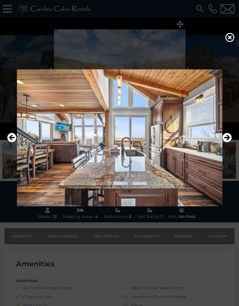
click at [228, 142] on icon "Next" at bounding box center [226, 137] width 9 height 9
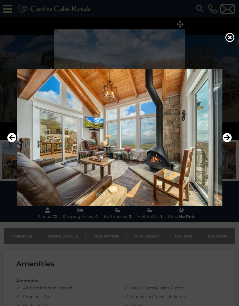
click at [228, 142] on icon "Next" at bounding box center [226, 137] width 9 height 9
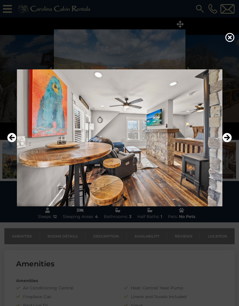
click at [228, 142] on icon "Next" at bounding box center [226, 137] width 9 height 9
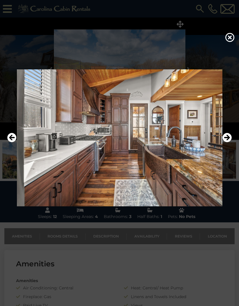
click at [227, 40] on icon at bounding box center [229, 37] width 9 height 9
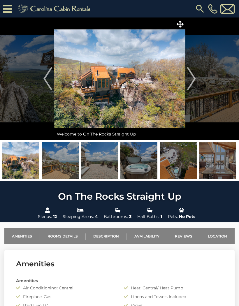
click at [216, 239] on link "Location" at bounding box center [217, 236] width 35 height 16
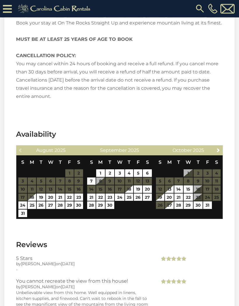
scroll to position [1020, 0]
click at [216, 148] on span "Next" at bounding box center [218, 150] width 5 height 5
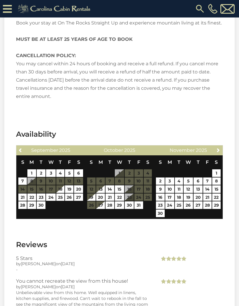
click at [220, 146] on link "Next" at bounding box center [218, 149] width 7 height 7
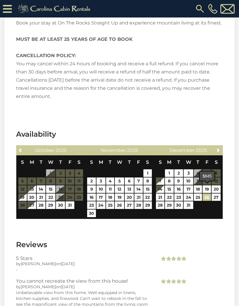
click at [207, 194] on link "26" at bounding box center [207, 198] width 8 height 8
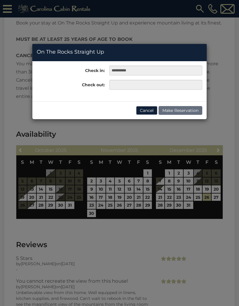
click at [189, 199] on div "**********" at bounding box center [119, 153] width 239 height 306
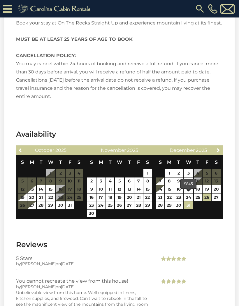
click at [188, 201] on link "31" at bounding box center [189, 205] width 10 height 8
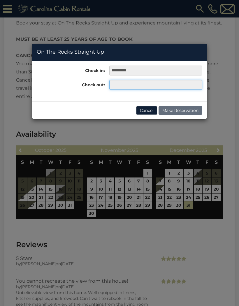
click at [120, 87] on input "text" at bounding box center [155, 85] width 93 height 10
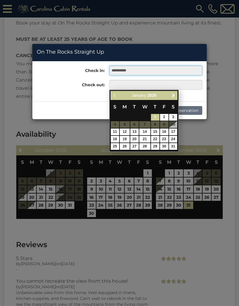
click at [114, 70] on input "**********" at bounding box center [155, 71] width 93 height 10
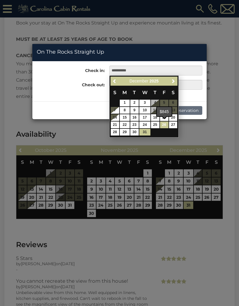
click at [162, 123] on link "26" at bounding box center [164, 125] width 8 height 7
type input "**********"
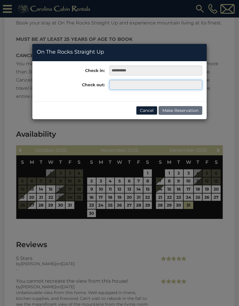
click at [117, 86] on input "text" at bounding box center [155, 85] width 93 height 10
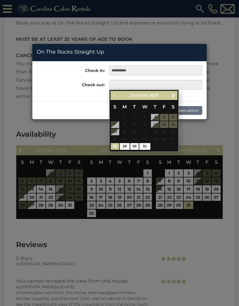
click at [143, 143] on link "31" at bounding box center [144, 146] width 11 height 7
type input "**********"
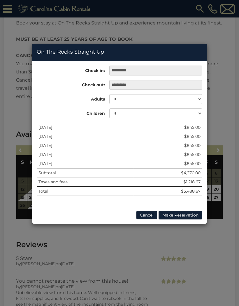
click at [14, 56] on div "**********" at bounding box center [119, 153] width 239 height 306
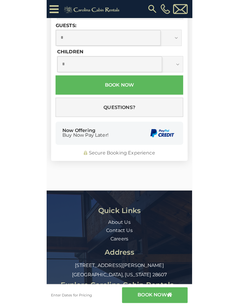
scroll to position [1033, 0]
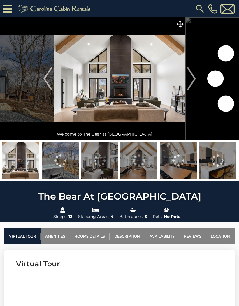
click at [221, 237] on link "Location" at bounding box center [220, 236] width 29 height 16
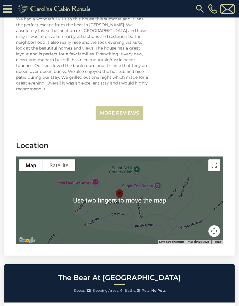
scroll to position [1697, 0]
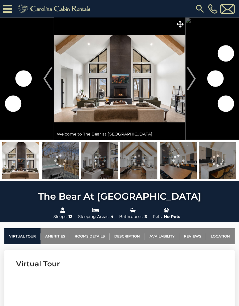
click at [157, 238] on link "Availability" at bounding box center [162, 236] width 34 height 16
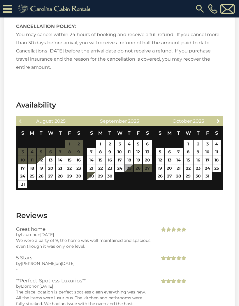
scroll to position [1382, 0]
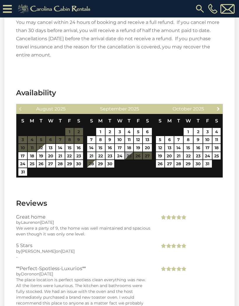
click at [220, 106] on span "Next" at bounding box center [218, 108] width 5 height 5
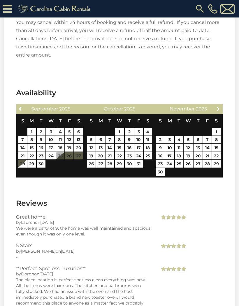
click at [218, 106] on span "Next" at bounding box center [218, 108] width 5 height 5
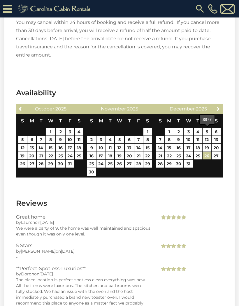
click at [205, 152] on link "26" at bounding box center [207, 156] width 8 height 8
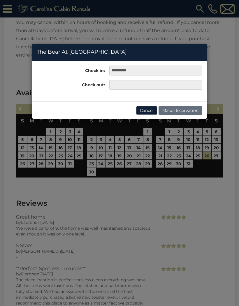
click at [189, 141] on div "**********" at bounding box center [119, 153] width 239 height 306
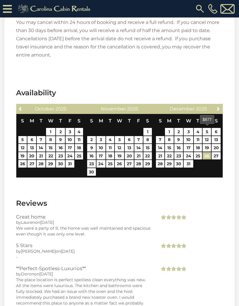
click at [208, 152] on link "26" at bounding box center [207, 156] width 8 height 8
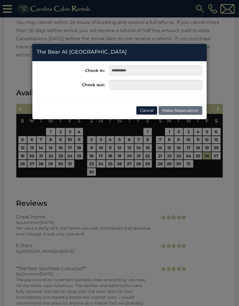
click at [146, 113] on button "Cancel" at bounding box center [146, 110] width 21 height 9
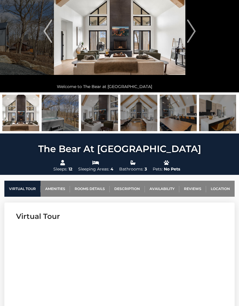
scroll to position [0, 0]
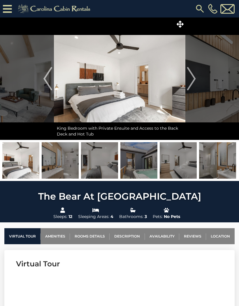
click at [48, 79] on img "Previous" at bounding box center [47, 78] width 9 height 23
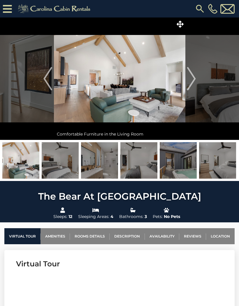
click at [43, 79] on img "Previous" at bounding box center [47, 78] width 9 height 23
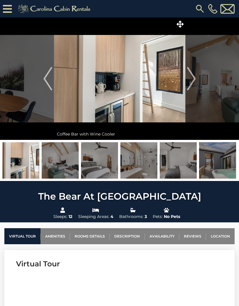
click at [182, 24] on icon at bounding box center [180, 24] width 7 height 7
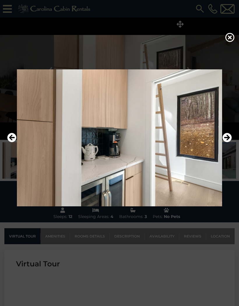
click at [230, 142] on icon "Next" at bounding box center [226, 137] width 9 height 9
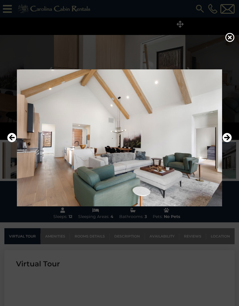
click at [230, 142] on icon "Next" at bounding box center [226, 137] width 9 height 9
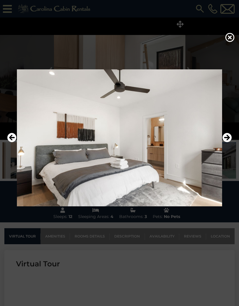
click at [230, 142] on icon "Next" at bounding box center [226, 137] width 9 height 9
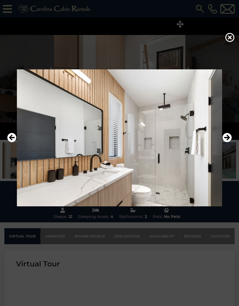
click at [230, 142] on icon "Next" at bounding box center [226, 137] width 9 height 9
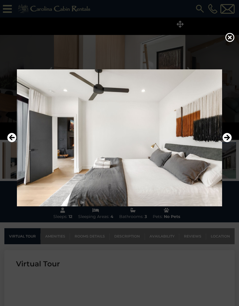
click at [229, 142] on icon "Next" at bounding box center [226, 137] width 9 height 9
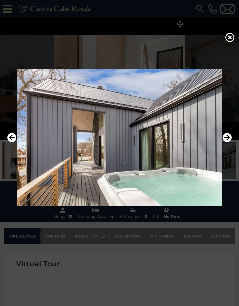
click at [230, 142] on icon "Next" at bounding box center [226, 137] width 9 height 9
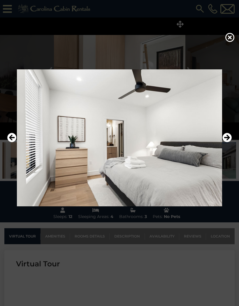
click at [230, 142] on icon "Next" at bounding box center [226, 137] width 9 height 9
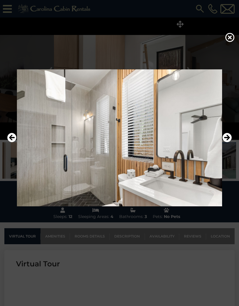
click at [230, 142] on icon "Next" at bounding box center [226, 137] width 9 height 9
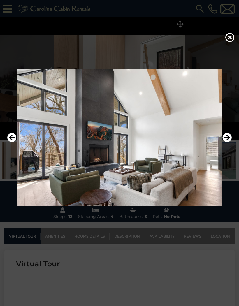
click at [230, 142] on icon "Next" at bounding box center [226, 137] width 9 height 9
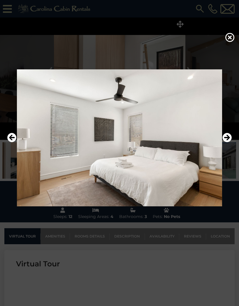
click at [230, 142] on icon "Next" at bounding box center [226, 137] width 9 height 9
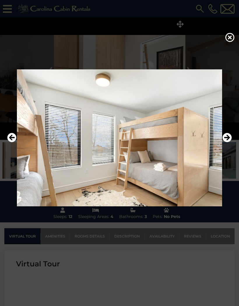
click at [230, 142] on icon "Next" at bounding box center [226, 137] width 9 height 9
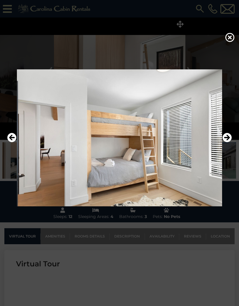
click at [230, 142] on icon "Next" at bounding box center [226, 137] width 9 height 9
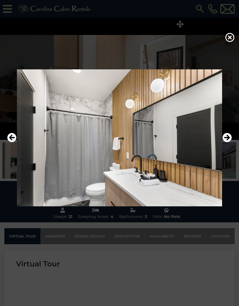
click at [230, 142] on icon "Next" at bounding box center [226, 137] width 9 height 9
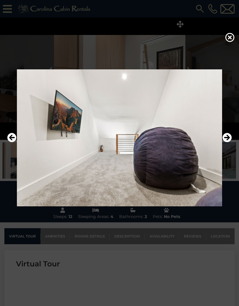
click at [231, 142] on icon "Next" at bounding box center [226, 137] width 9 height 9
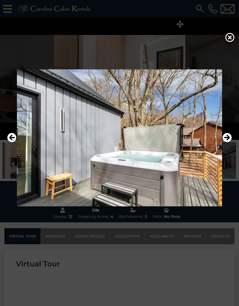
click at [230, 142] on icon "Next" at bounding box center [226, 137] width 9 height 9
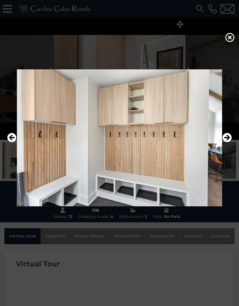
click at [231, 142] on icon "Next" at bounding box center [226, 137] width 9 height 9
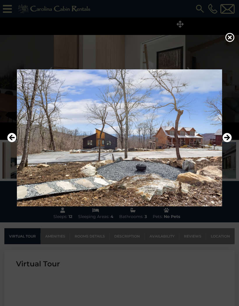
click at [231, 142] on icon "Next" at bounding box center [226, 137] width 9 height 9
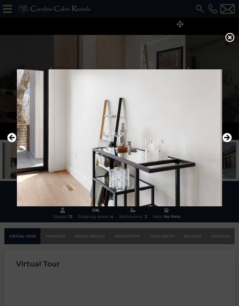
click at [11, 143] on button "Previous" at bounding box center [11, 137] width 9 height 13
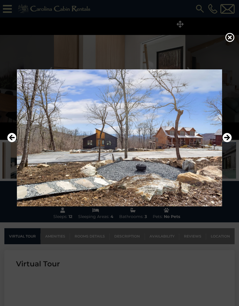
click at [231, 142] on icon "Next" at bounding box center [226, 137] width 9 height 9
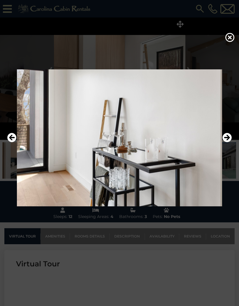
click at [231, 142] on icon "Next" at bounding box center [226, 137] width 9 height 9
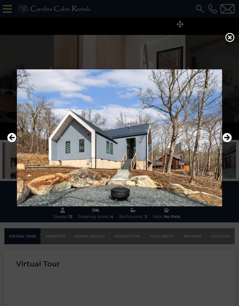
click at [231, 142] on icon "Next" at bounding box center [226, 137] width 9 height 9
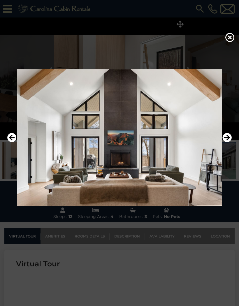
click at [231, 142] on icon "Next" at bounding box center [226, 137] width 9 height 9
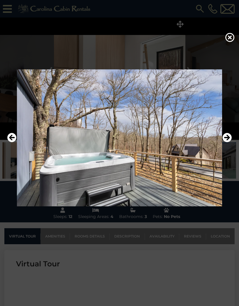
click at [231, 142] on icon "Next" at bounding box center [226, 137] width 9 height 9
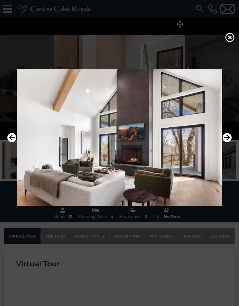
click at [231, 142] on icon "Next" at bounding box center [226, 137] width 9 height 9
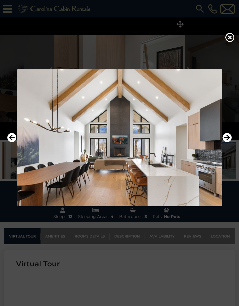
click at [231, 142] on icon "Next" at bounding box center [226, 137] width 9 height 9
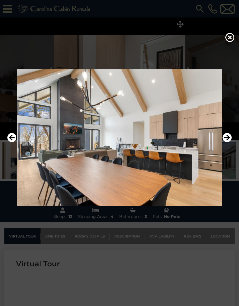
click at [231, 142] on icon "Next" at bounding box center [226, 137] width 9 height 9
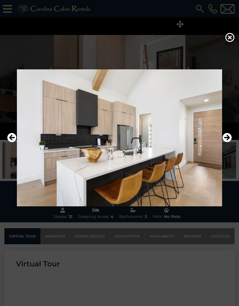
click at [230, 142] on icon "Next" at bounding box center [226, 137] width 9 height 9
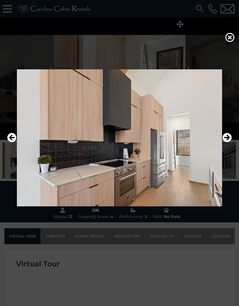
click at [229, 142] on icon "Next" at bounding box center [226, 137] width 9 height 9
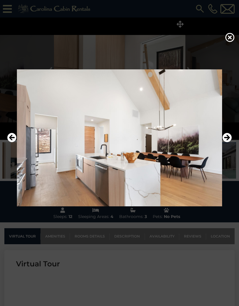
click at [230, 142] on icon "Next" at bounding box center [226, 137] width 9 height 9
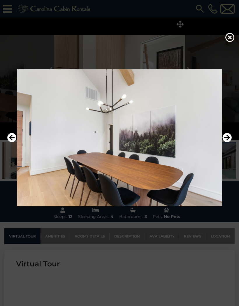
click at [230, 142] on icon "Next" at bounding box center [226, 137] width 9 height 9
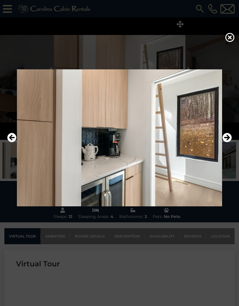
click at [230, 142] on icon "Next" at bounding box center [226, 137] width 9 height 9
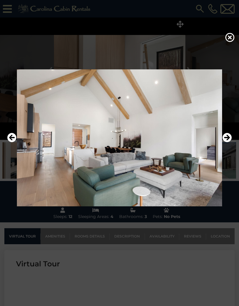
click at [223, 37] on div at bounding box center [119, 153] width 239 height 306
click at [230, 38] on icon at bounding box center [229, 37] width 9 height 9
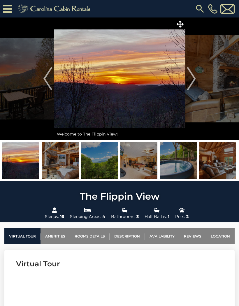
click at [216, 234] on link "Location" at bounding box center [220, 236] width 29 height 16
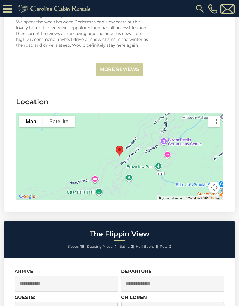
scroll to position [1682, 0]
